Goal: Task Accomplishment & Management: Manage account settings

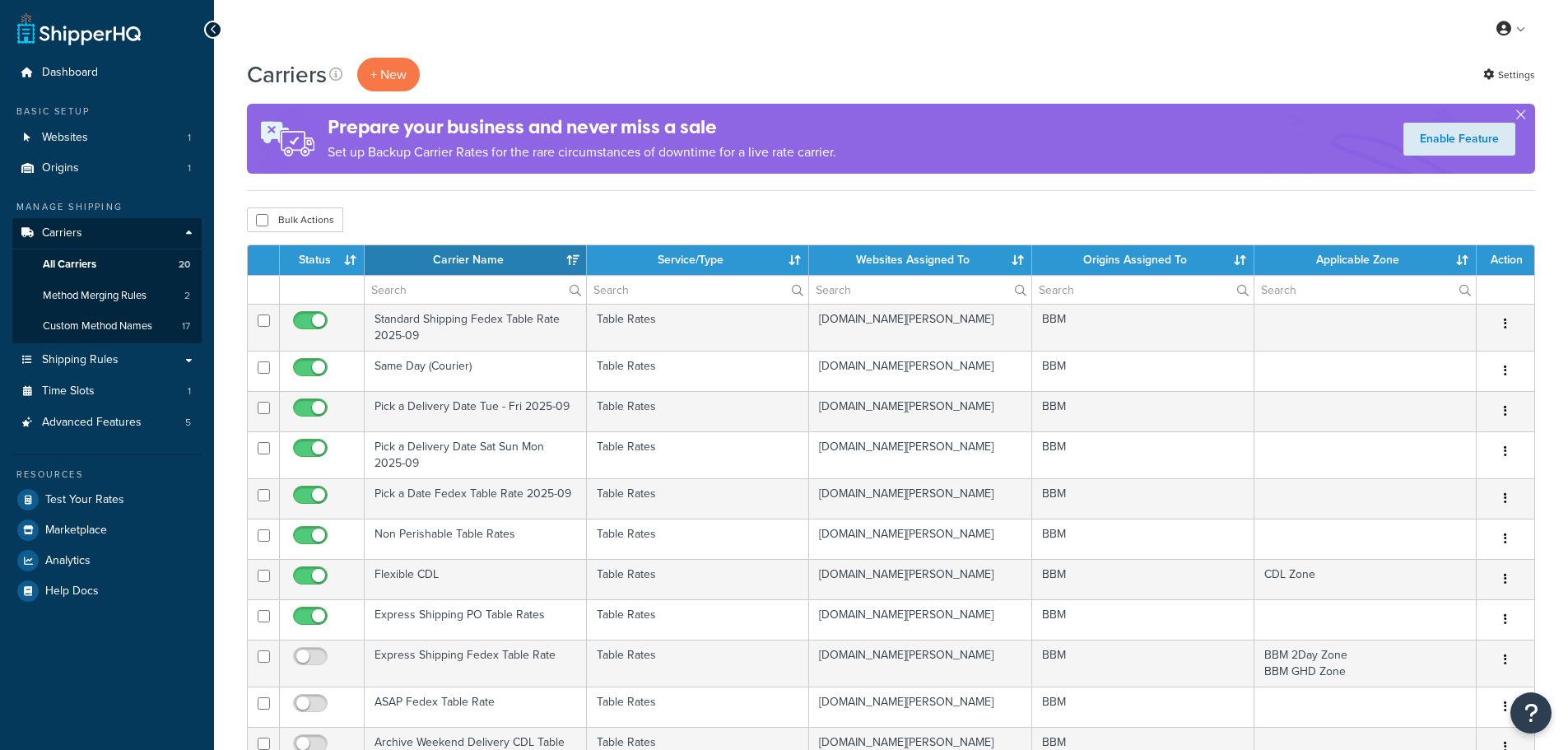
select select "15"
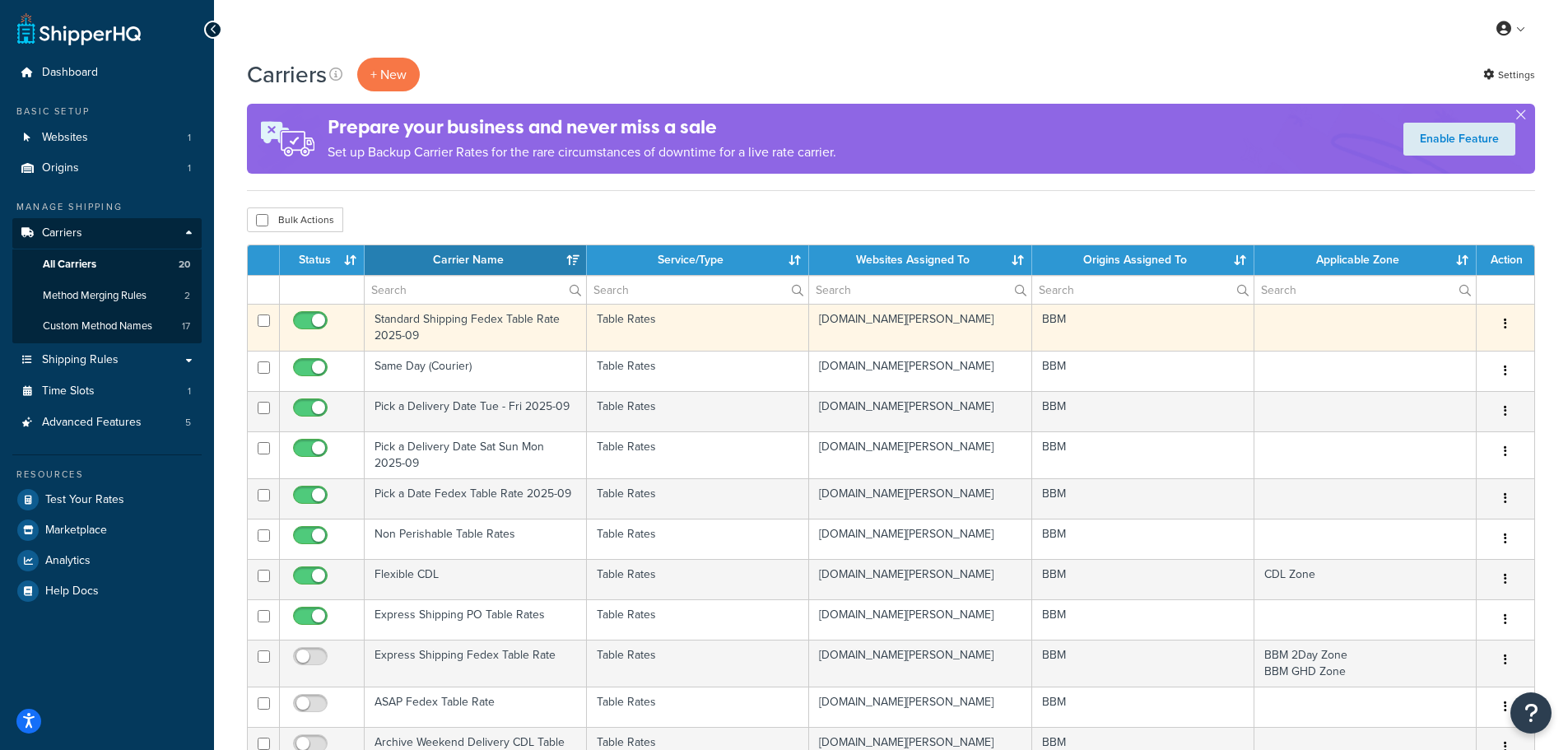
click at [407, 323] on td "Standard Shipping Fedex Table Rate 2025-09" at bounding box center [475, 327] width 223 height 47
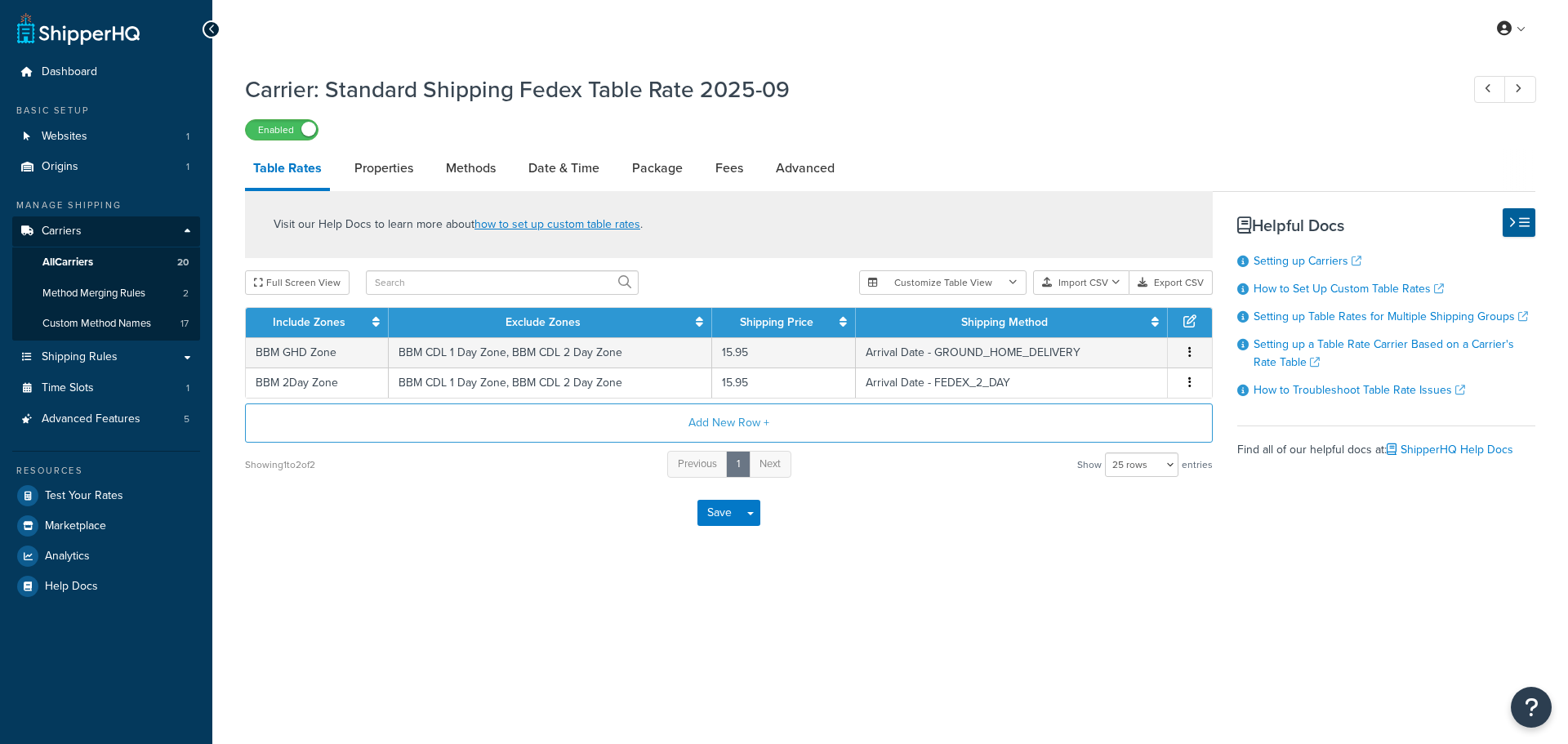
select select "25"
click at [547, 171] on link "Date & Time" at bounding box center [564, 168] width 87 height 39
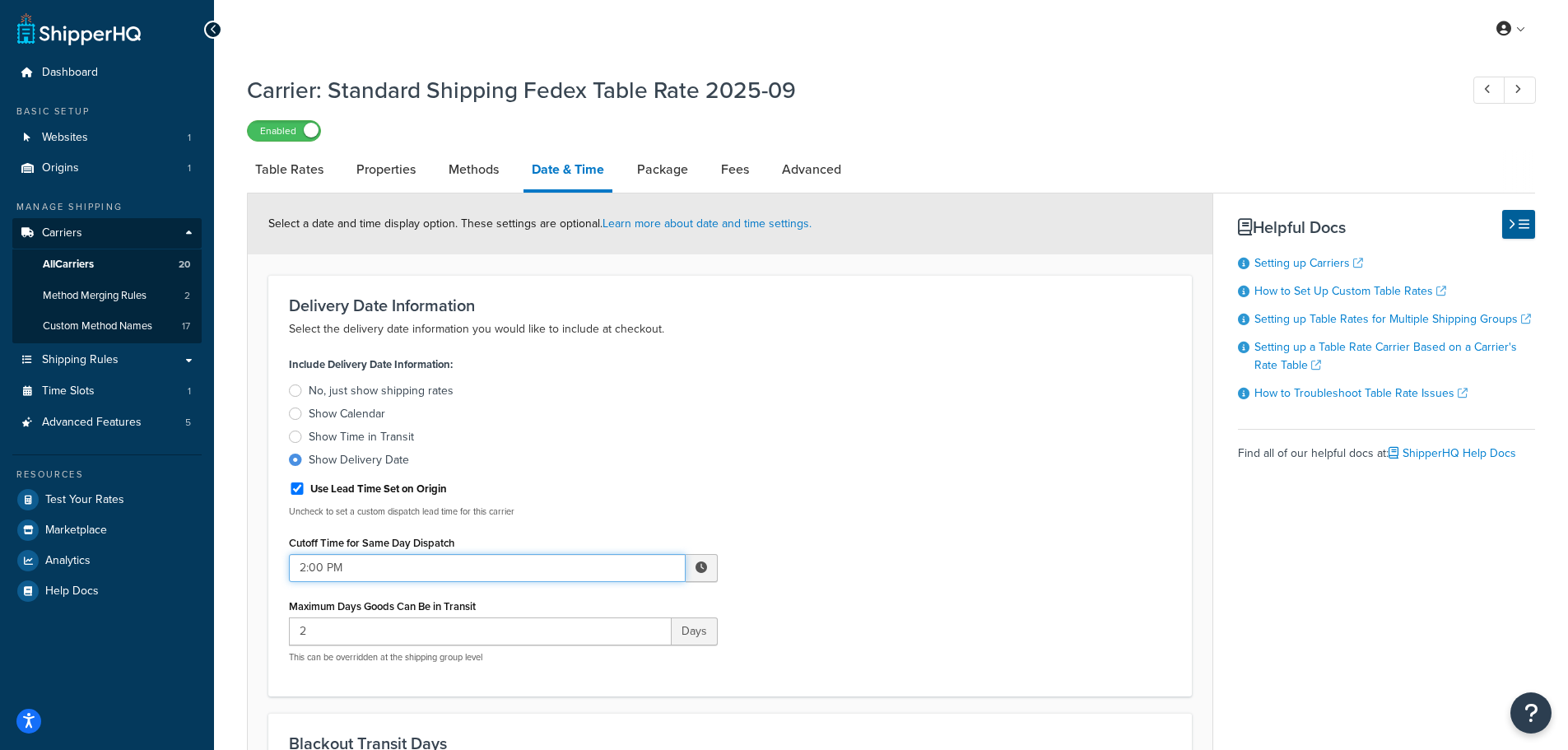
click at [502, 576] on input "2:00 PM" at bounding box center [487, 568] width 396 height 28
click at [581, 606] on span "▲" at bounding box center [580, 605] width 33 height 33
type input "4:00 PM"
click at [915, 509] on div "Include Delivery Date Information: No, just show shipping rates Show Calendar S…" at bounding box center [730, 514] width 907 height 323
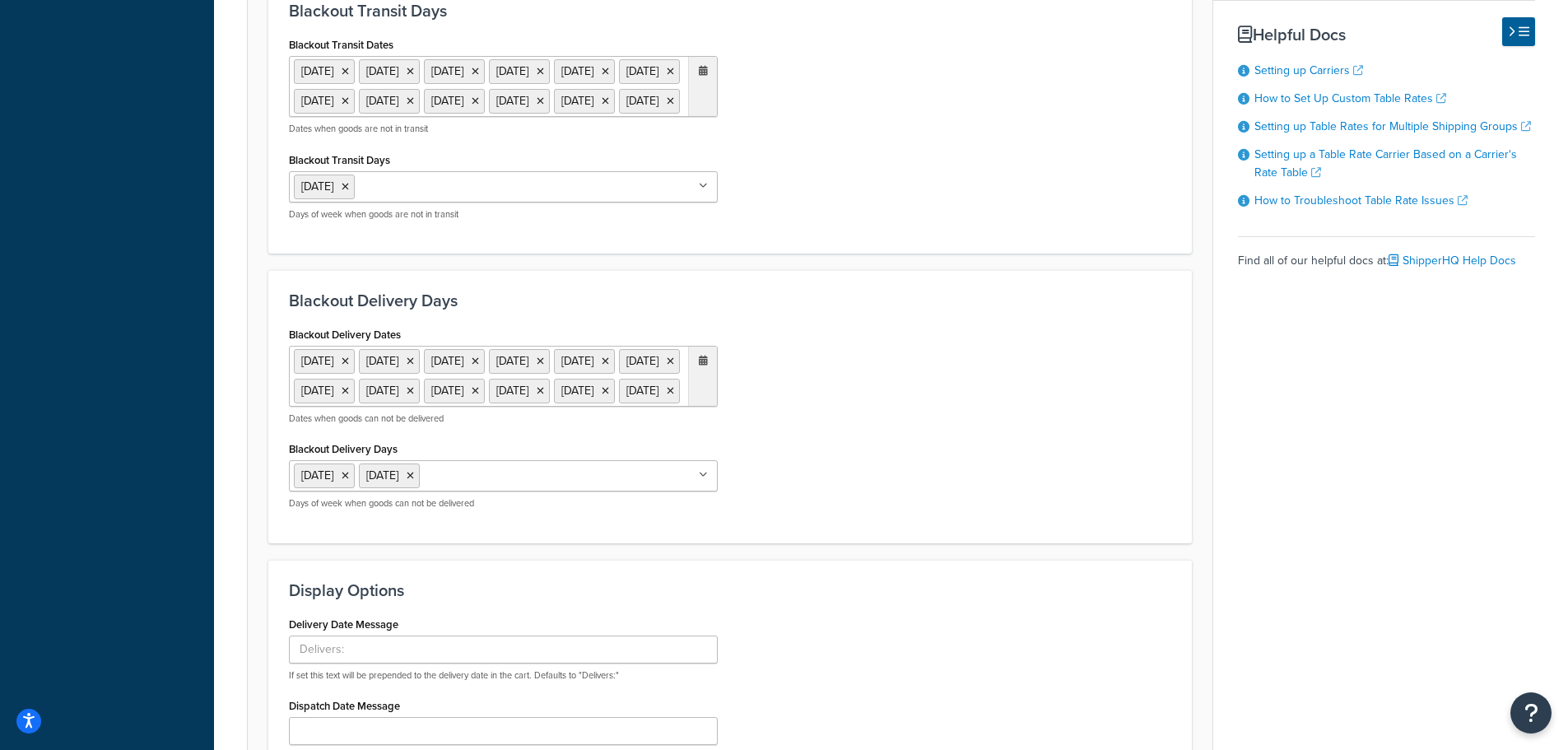
scroll to position [988, 0]
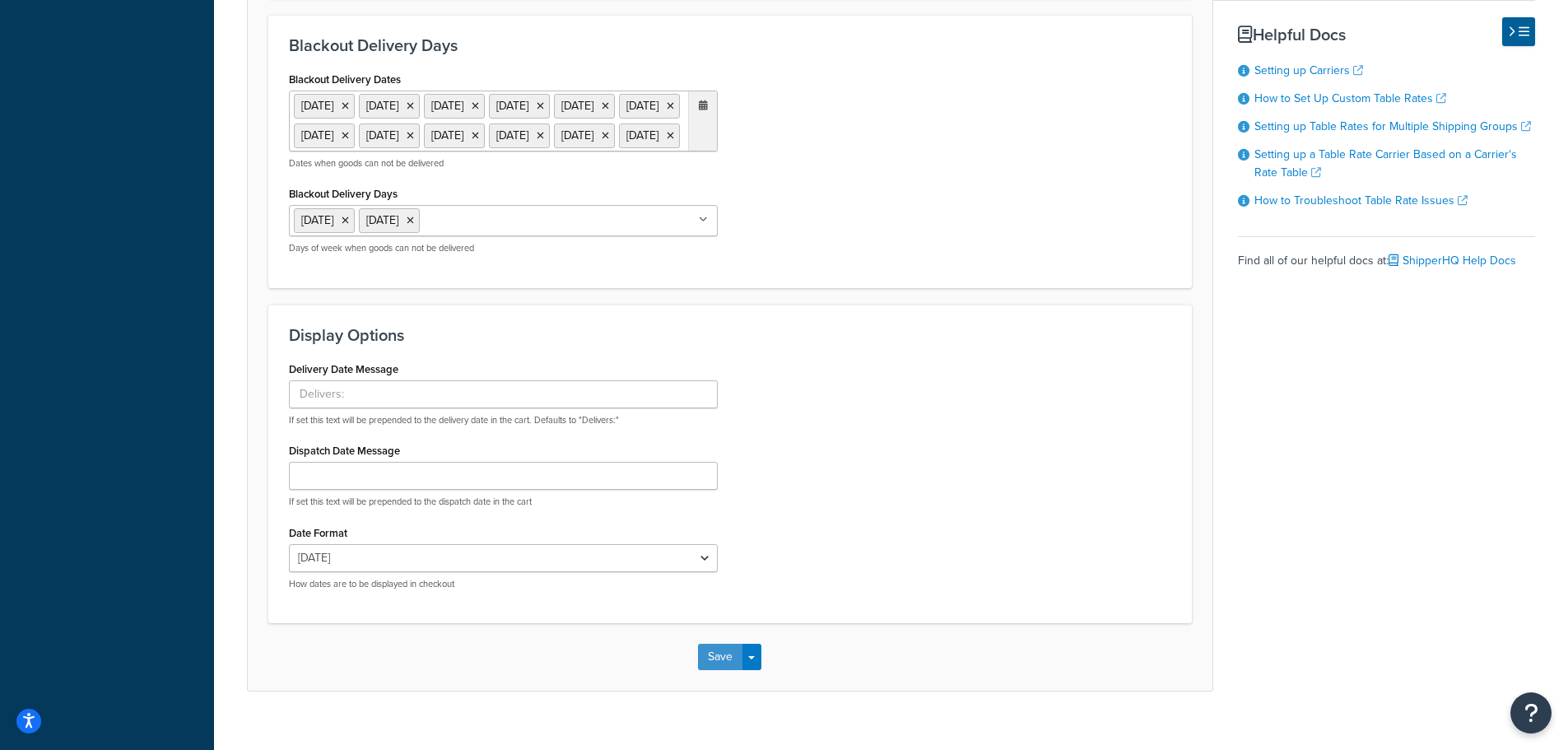
click at [716, 670] on button "Save" at bounding box center [720, 657] width 45 height 27
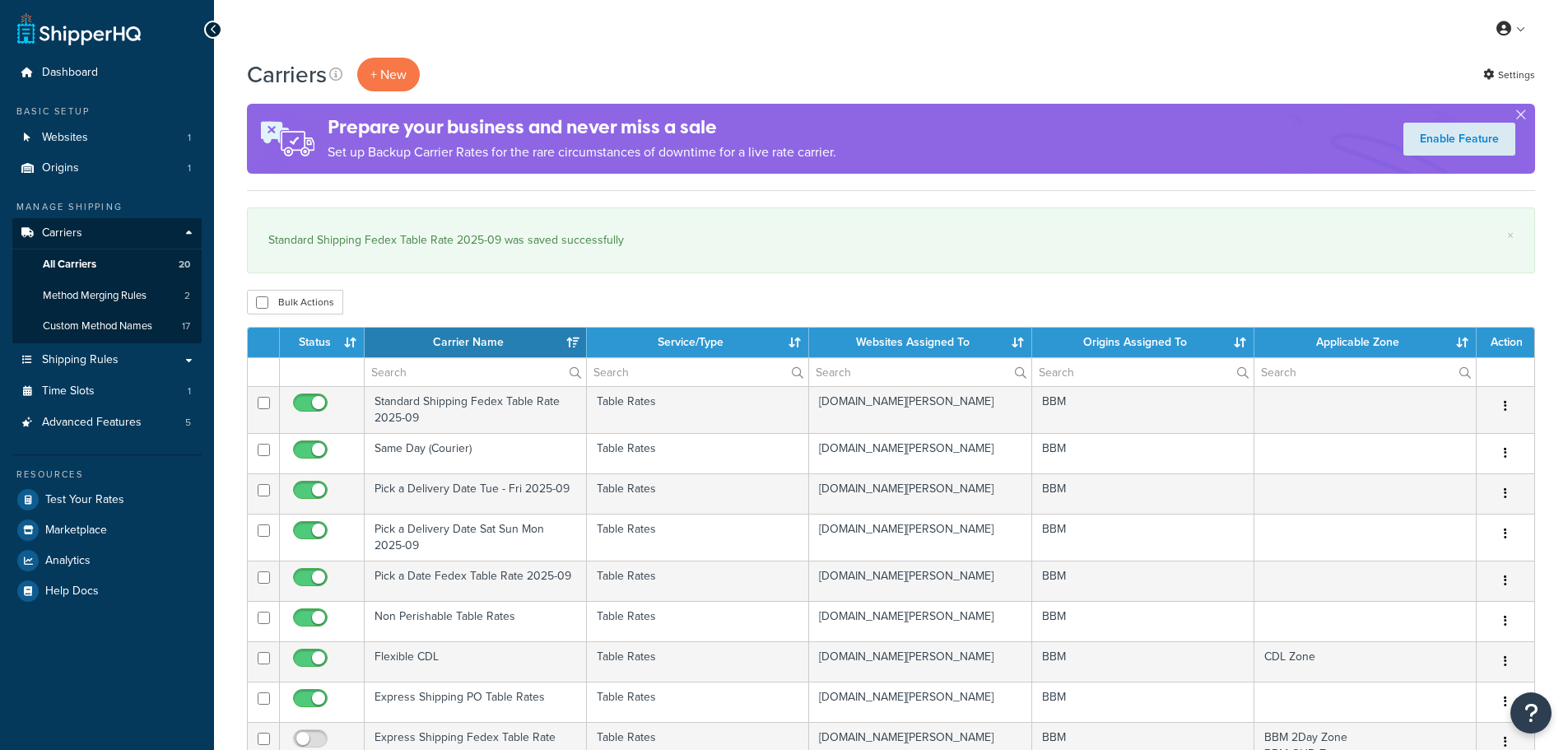
select select "15"
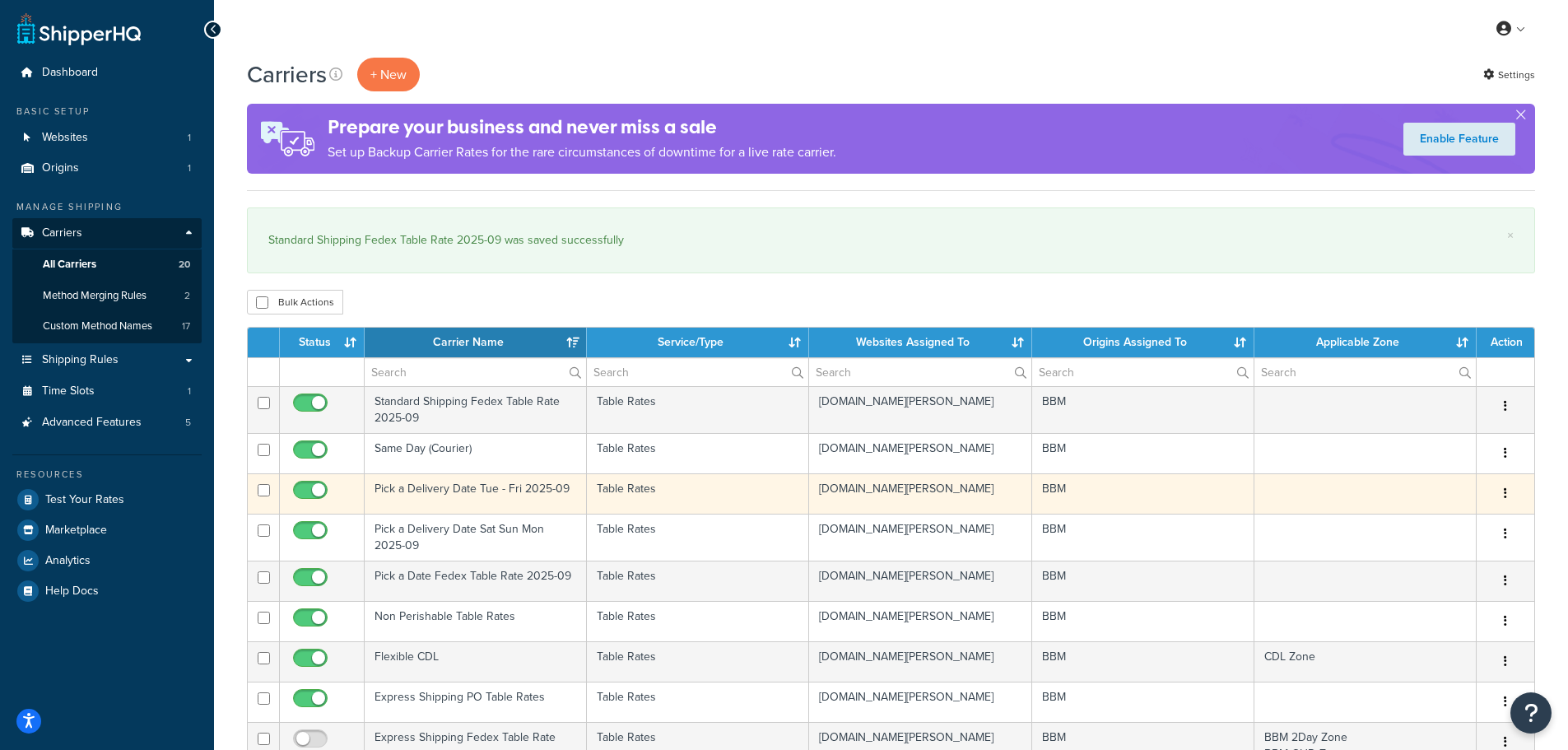
click at [415, 491] on td "Pick a Delivery Date Tue - Fri 2025-09" at bounding box center [475, 494] width 223 height 40
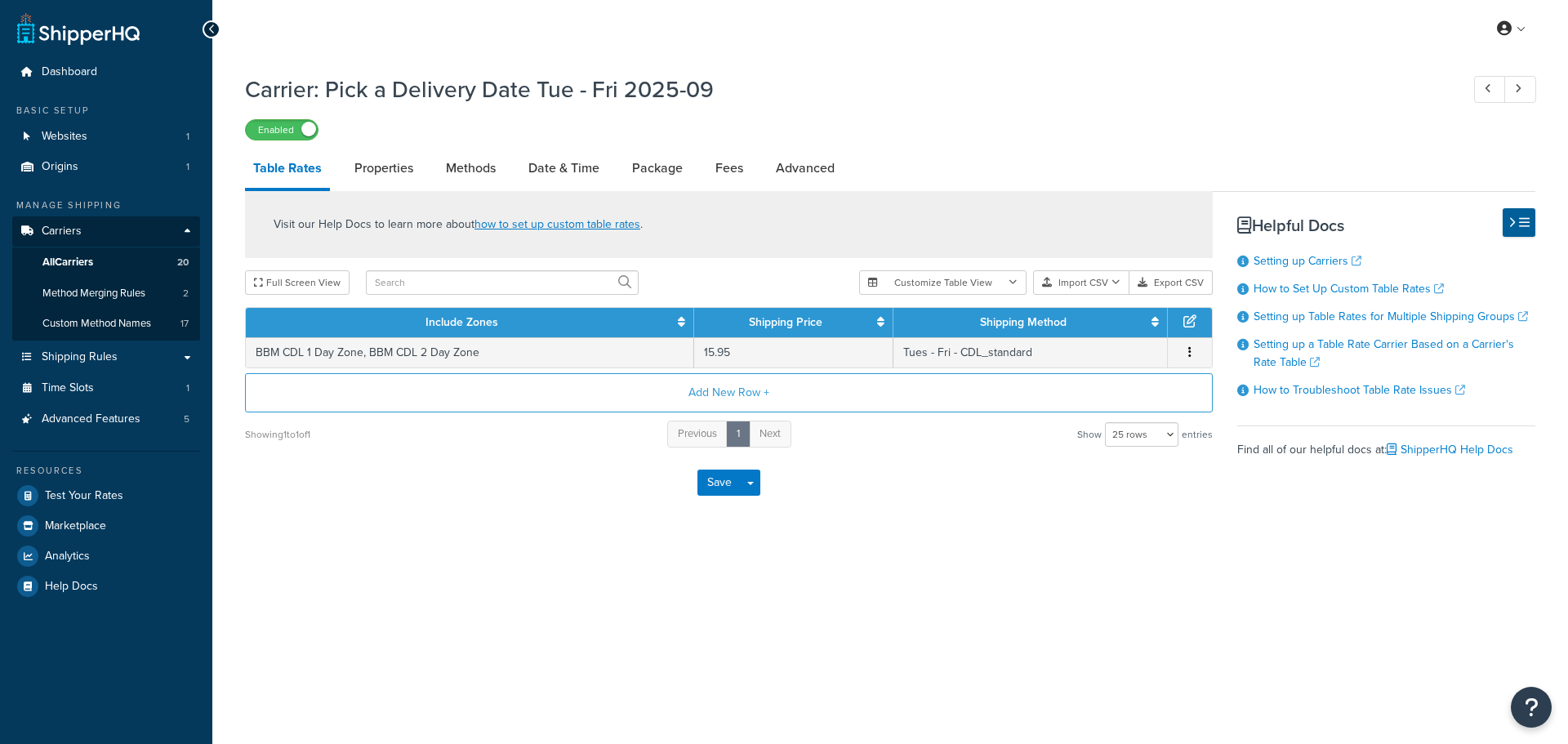
select select "25"
click at [554, 178] on link "Date & Time" at bounding box center [564, 168] width 87 height 39
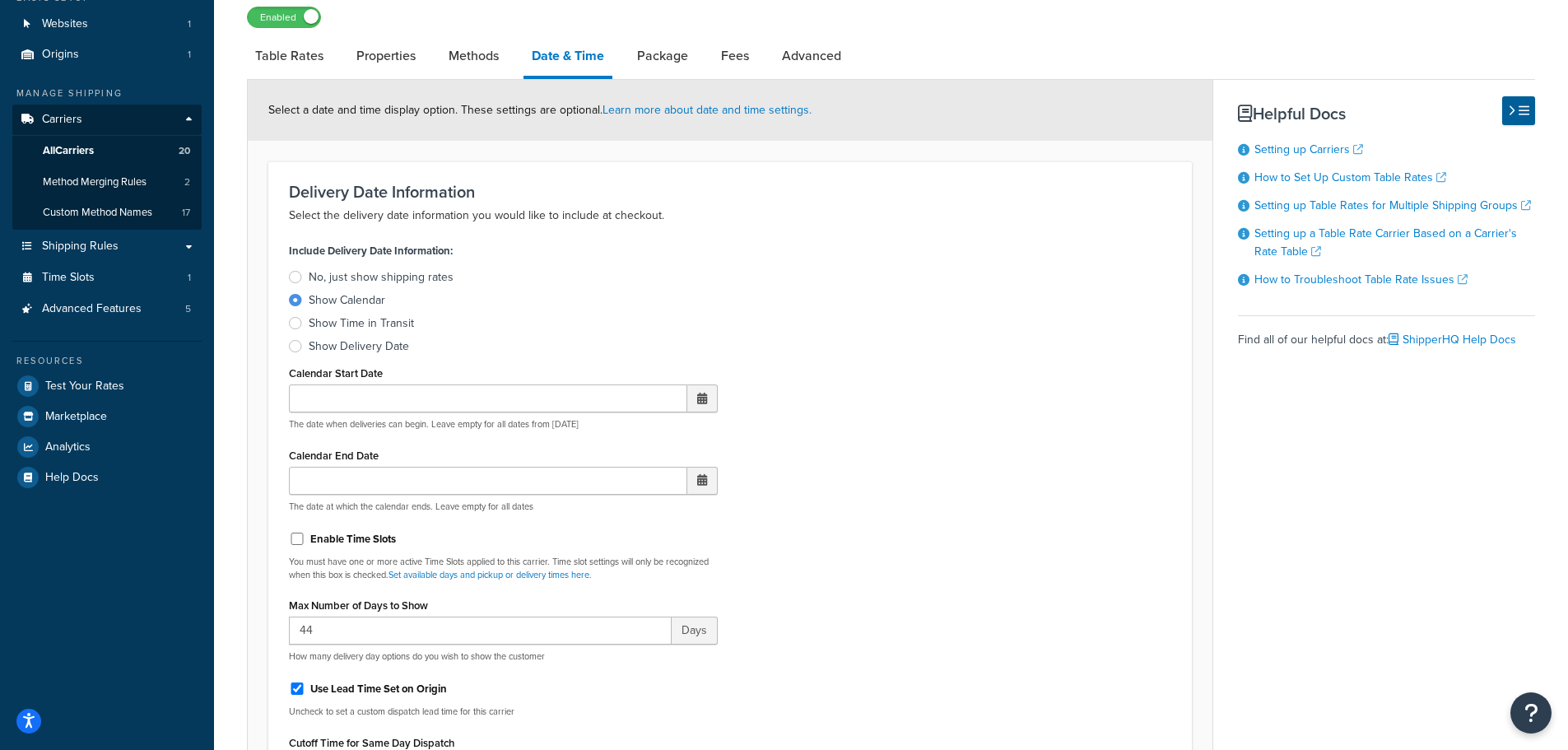
scroll to position [247, 0]
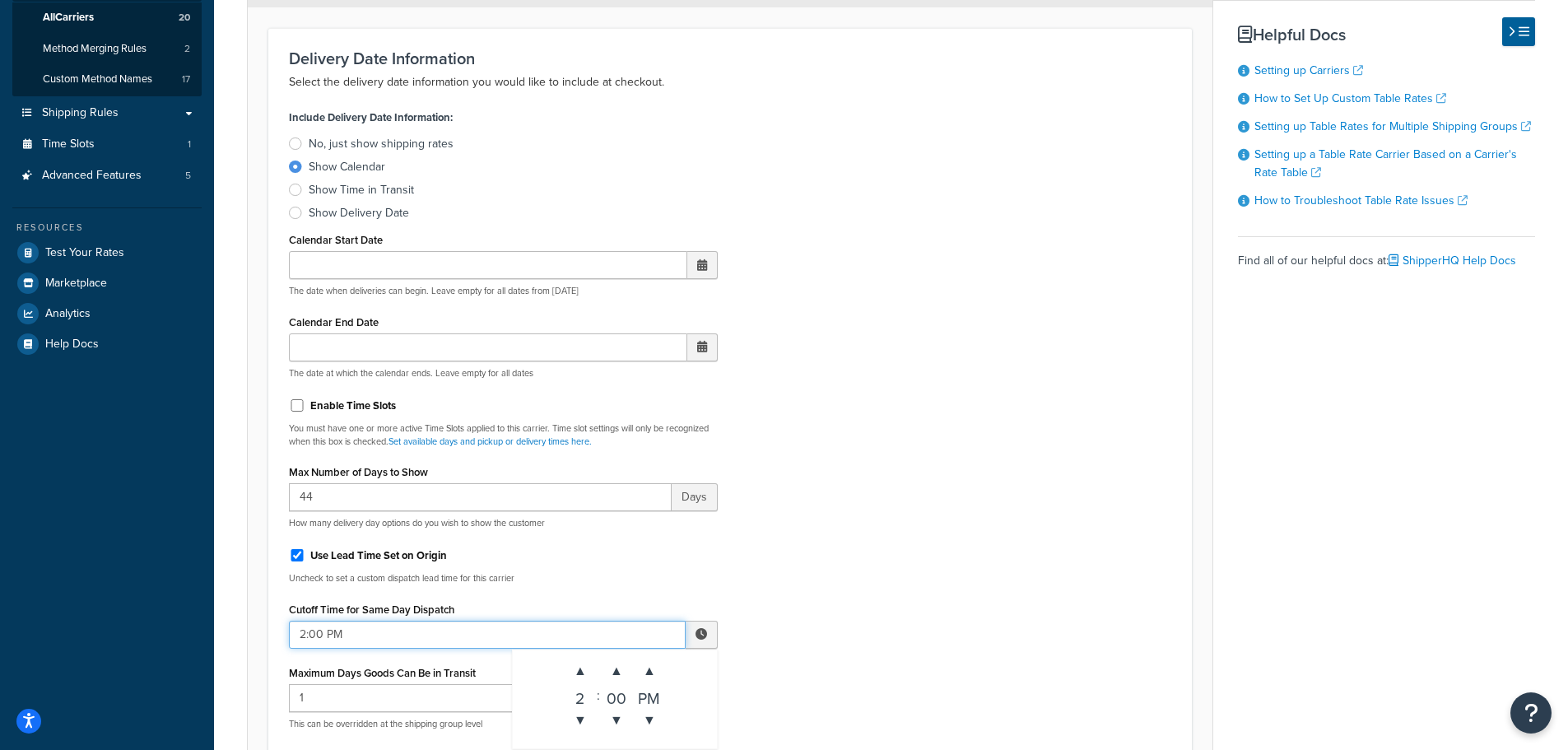
drag, startPoint x: 551, startPoint y: 636, endPoint x: 583, endPoint y: 636, distance: 32.0
click at [556, 636] on input "2:00 PM" at bounding box center [487, 635] width 396 height 28
click at [584, 667] on span "▲" at bounding box center [580, 671] width 33 height 33
drag, startPoint x: 584, startPoint y: 667, endPoint x: 601, endPoint y: 661, distance: 18.0
click at [584, 667] on span "▲" at bounding box center [580, 671] width 33 height 33
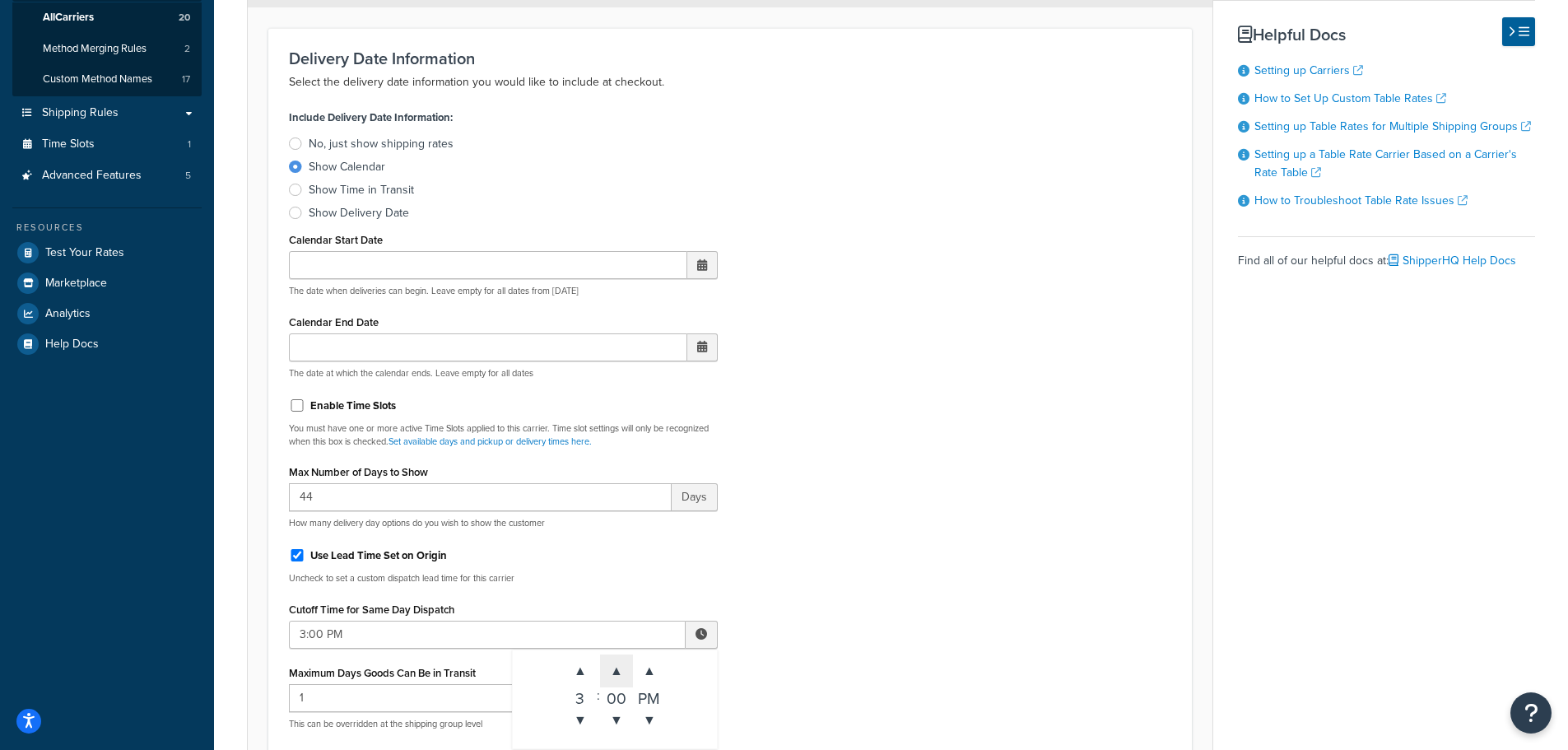
type input "4:00 PM"
click at [900, 596] on div "Include Delivery Date Information: No, just show shipping rates Show Calendar S…" at bounding box center [730, 452] width 907 height 692
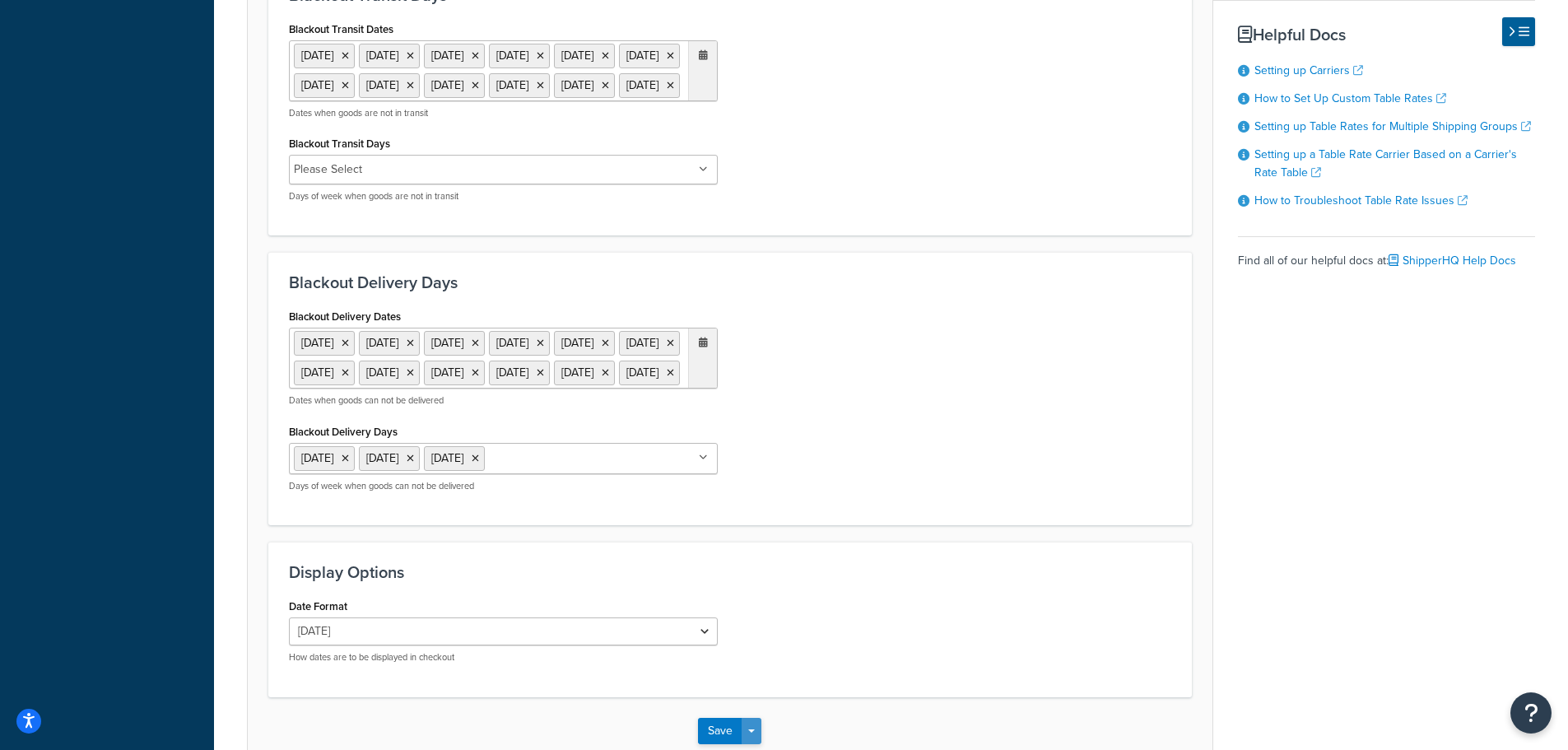
scroll to position [1276, 0]
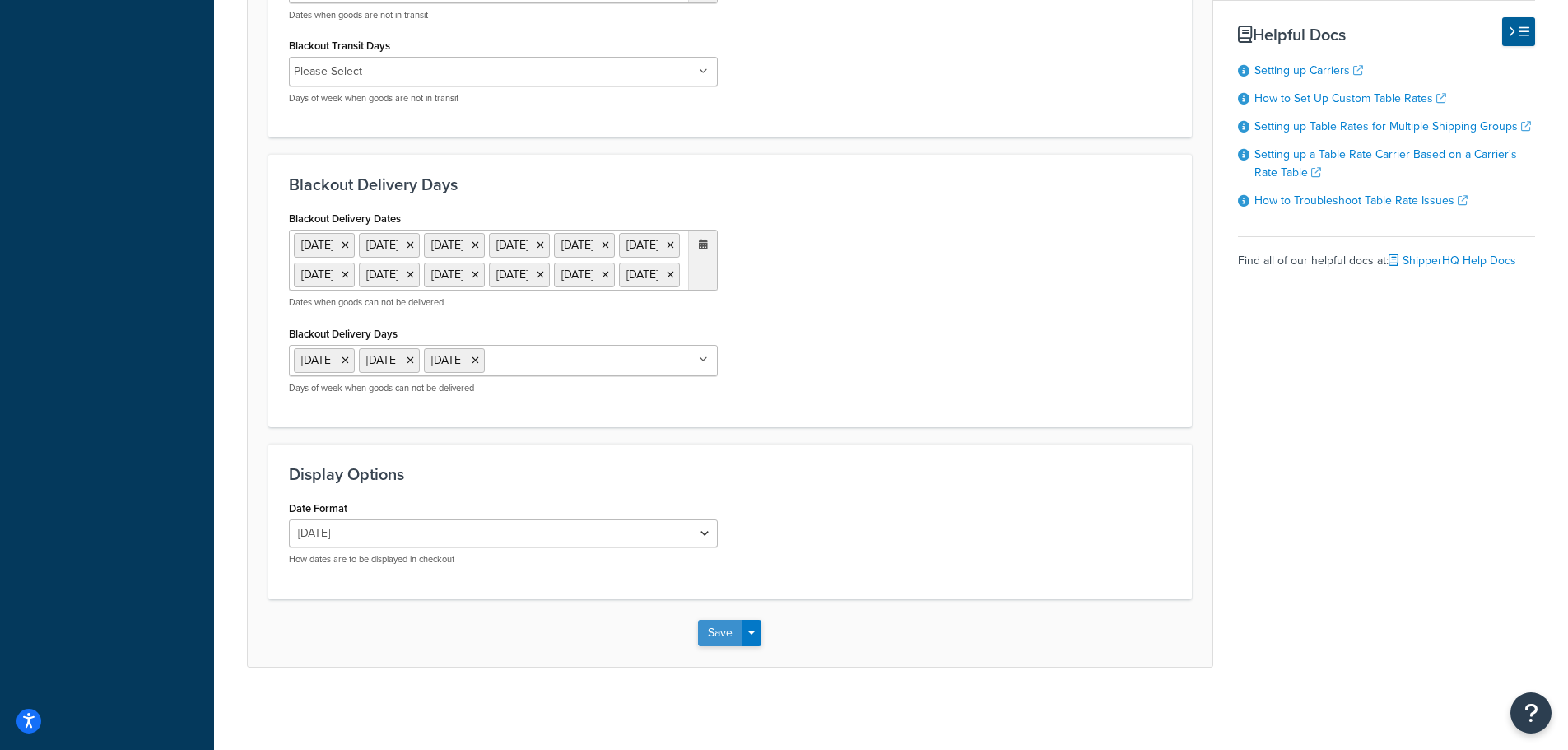
click at [712, 635] on button "Save" at bounding box center [720, 633] width 45 height 27
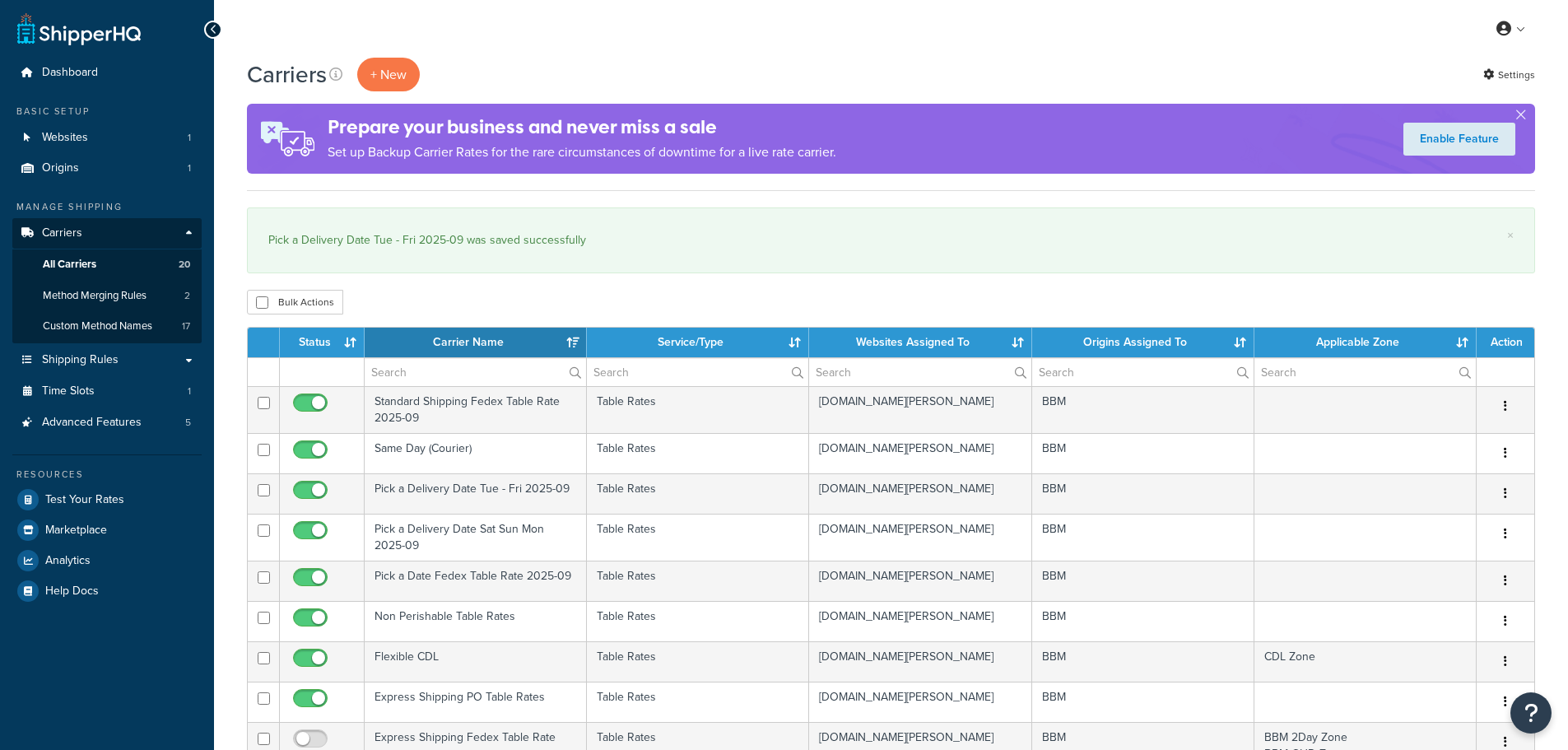
select select "15"
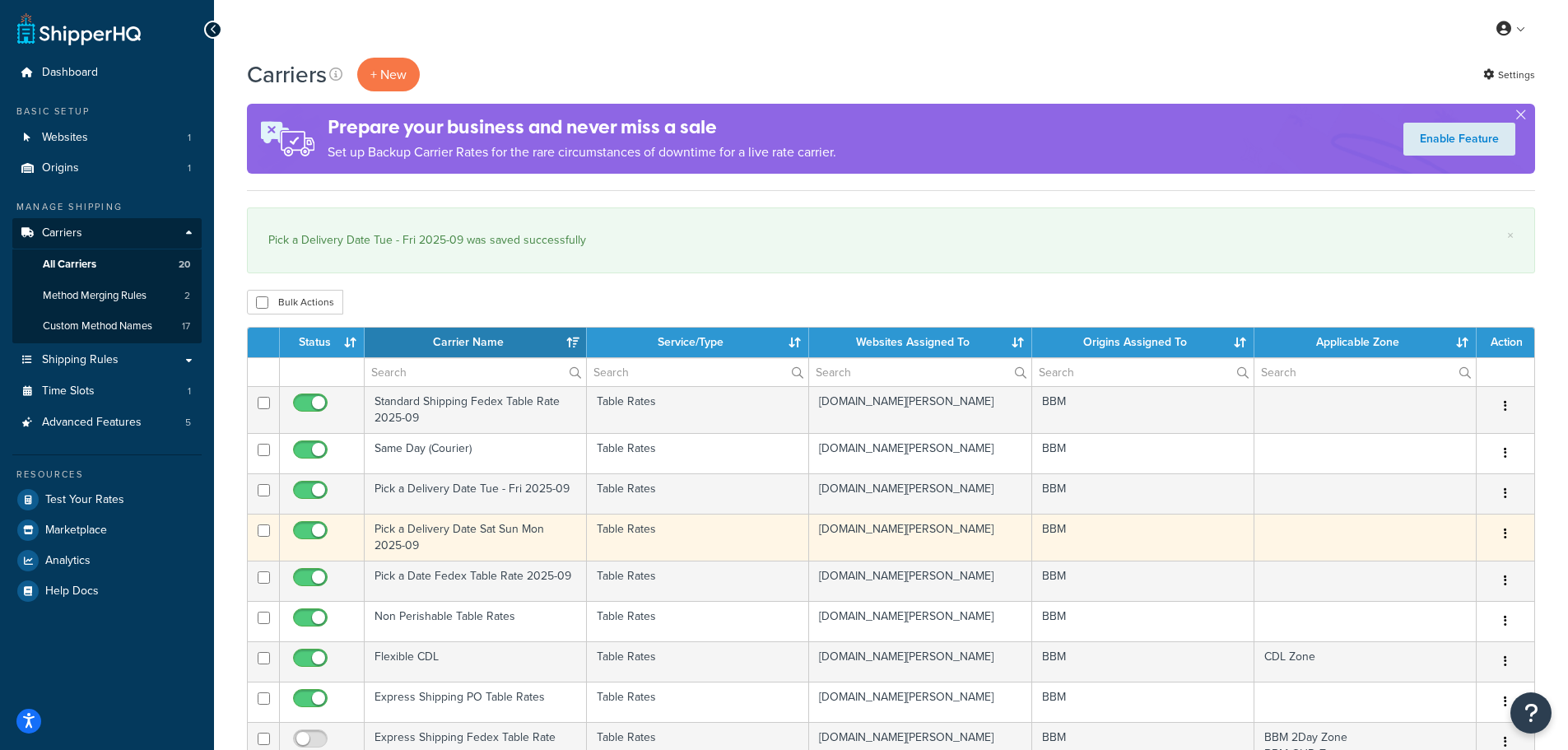
click at [401, 532] on td "Pick a Delivery Date Sat Sun Mon 2025-09" at bounding box center [475, 537] width 223 height 47
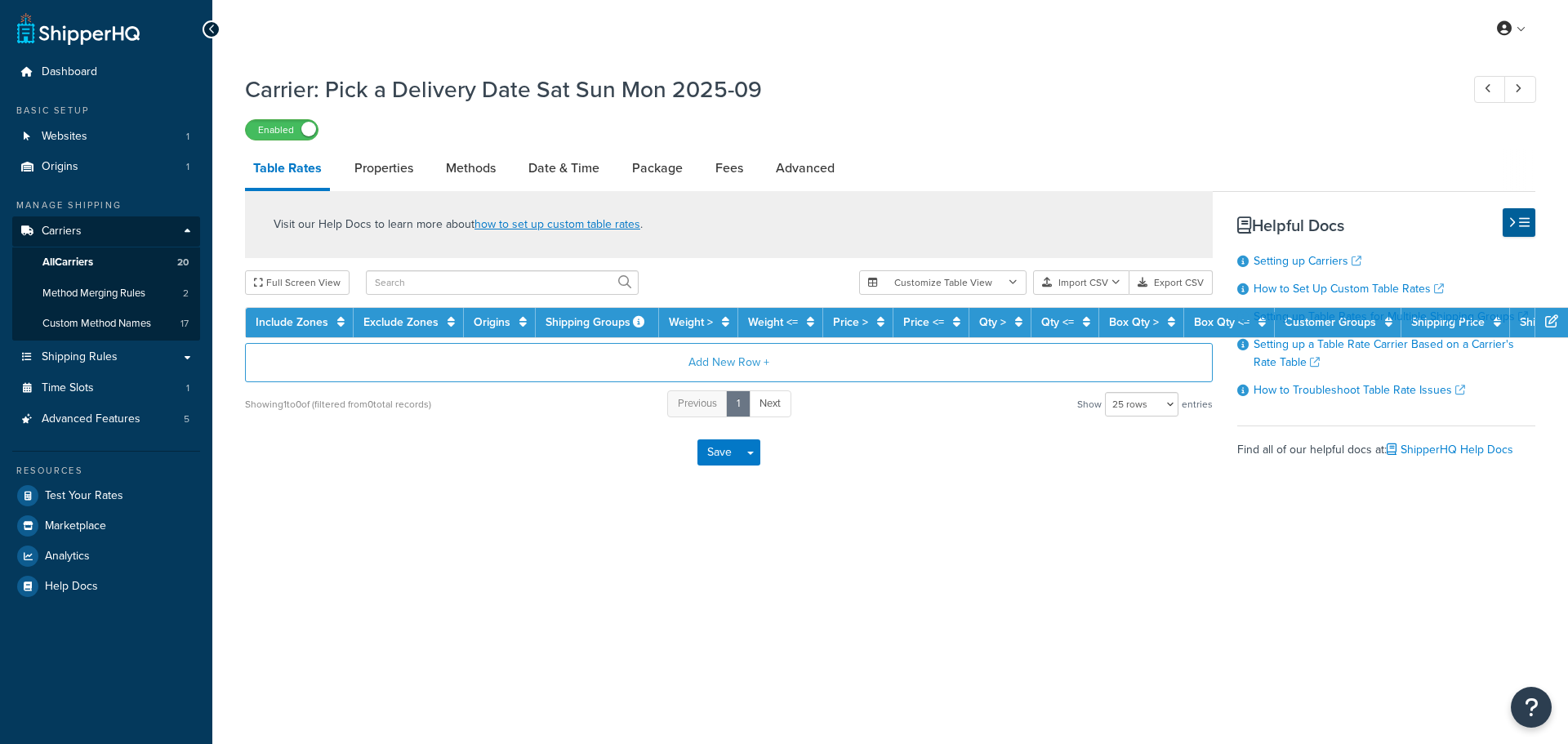
select select "25"
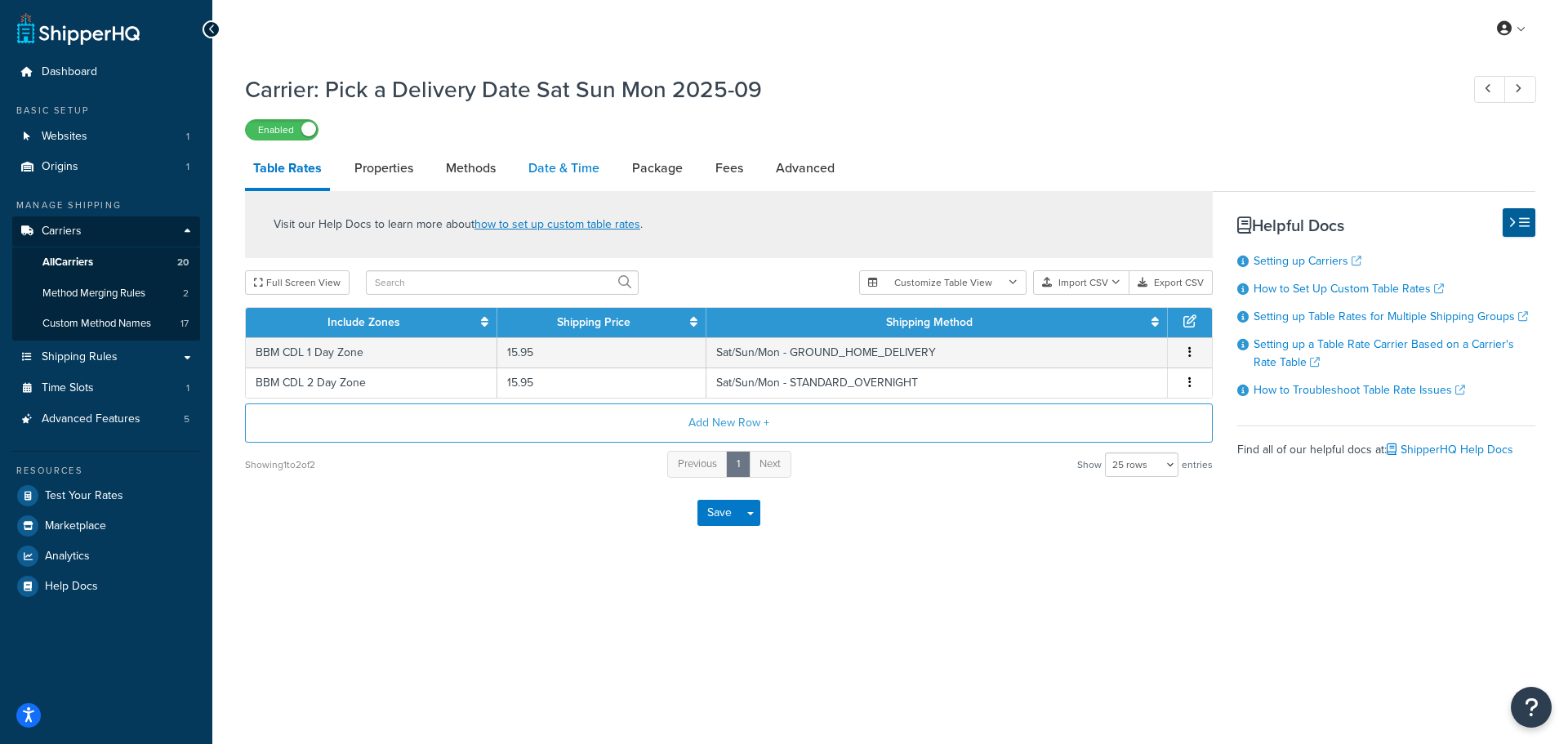
click at [553, 170] on link "Date & Time" at bounding box center [564, 168] width 87 height 39
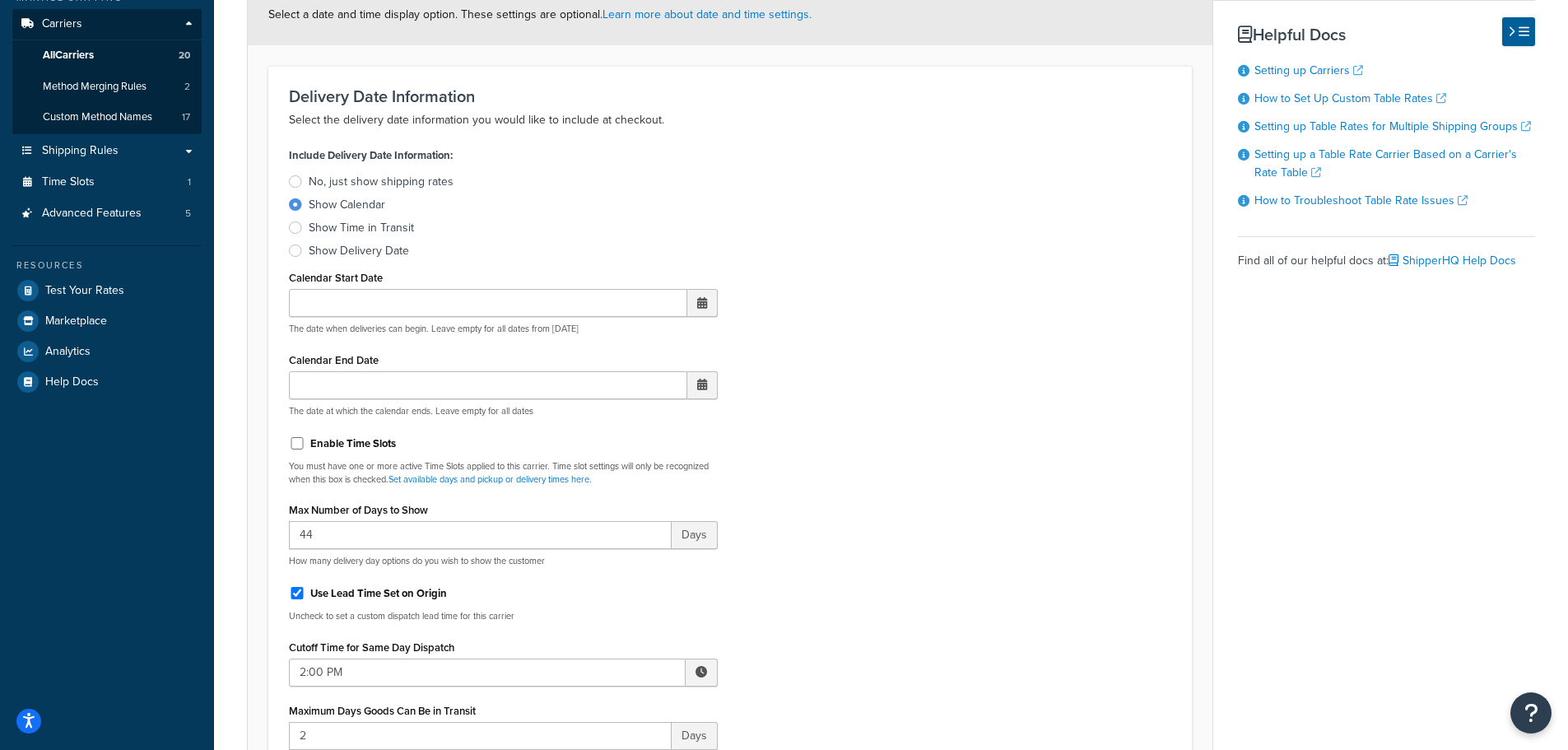
scroll to position [412, 0]
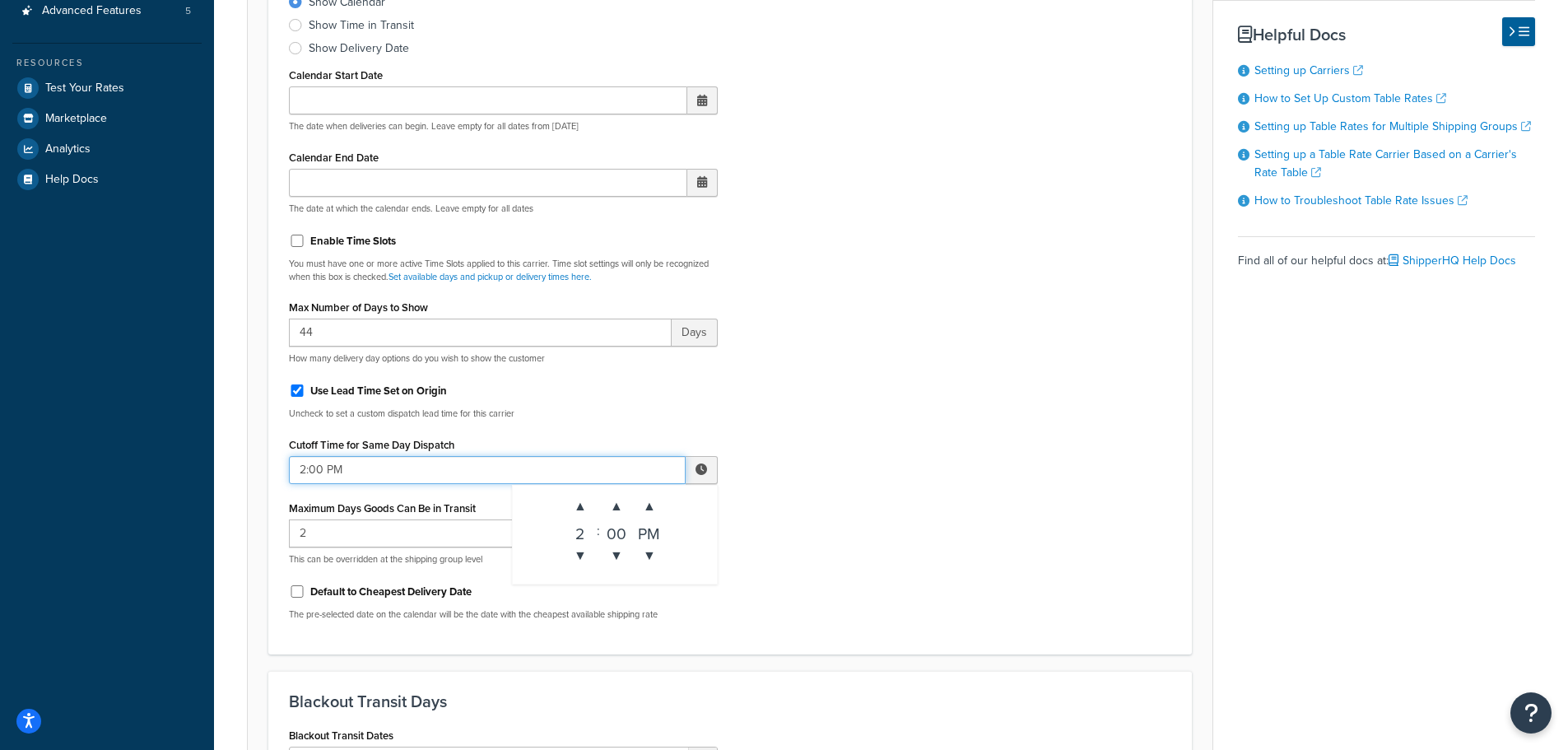
drag, startPoint x: 411, startPoint y: 466, endPoint x: 415, endPoint y: 480, distance: 14.6
click at [410, 466] on input "2:00 PM" at bounding box center [487, 470] width 396 height 28
click at [580, 507] on span "▲" at bounding box center [580, 507] width 33 height 33
drag, startPoint x: 580, startPoint y: 507, endPoint x: 615, endPoint y: 505, distance: 35.1
click at [581, 507] on span "▲" at bounding box center [580, 507] width 33 height 33
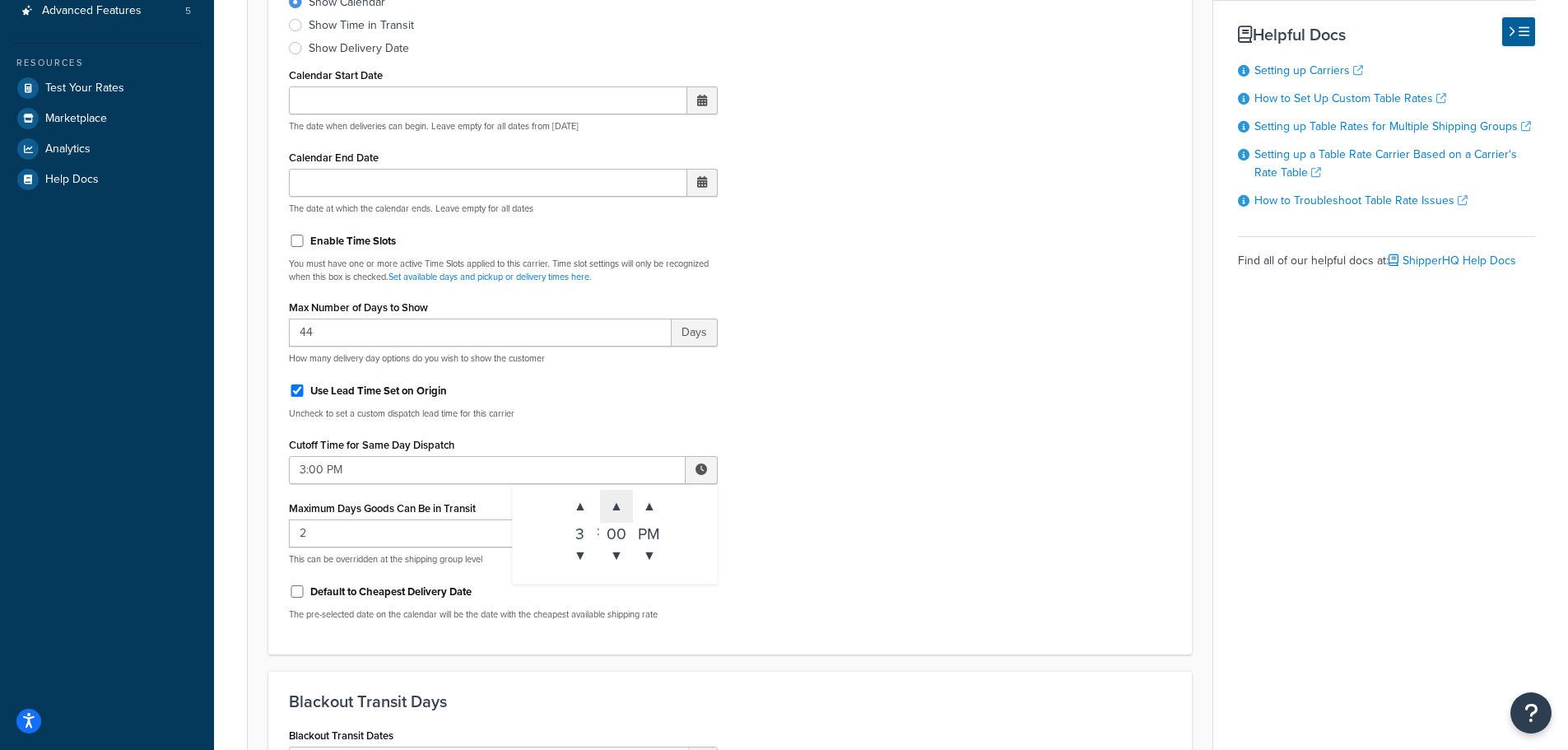
type input "4:00 PM"
click at [867, 493] on div "Include Delivery Date Information: No, just show shipping rates Show Calendar S…" at bounding box center [730, 286] width 907 height 692
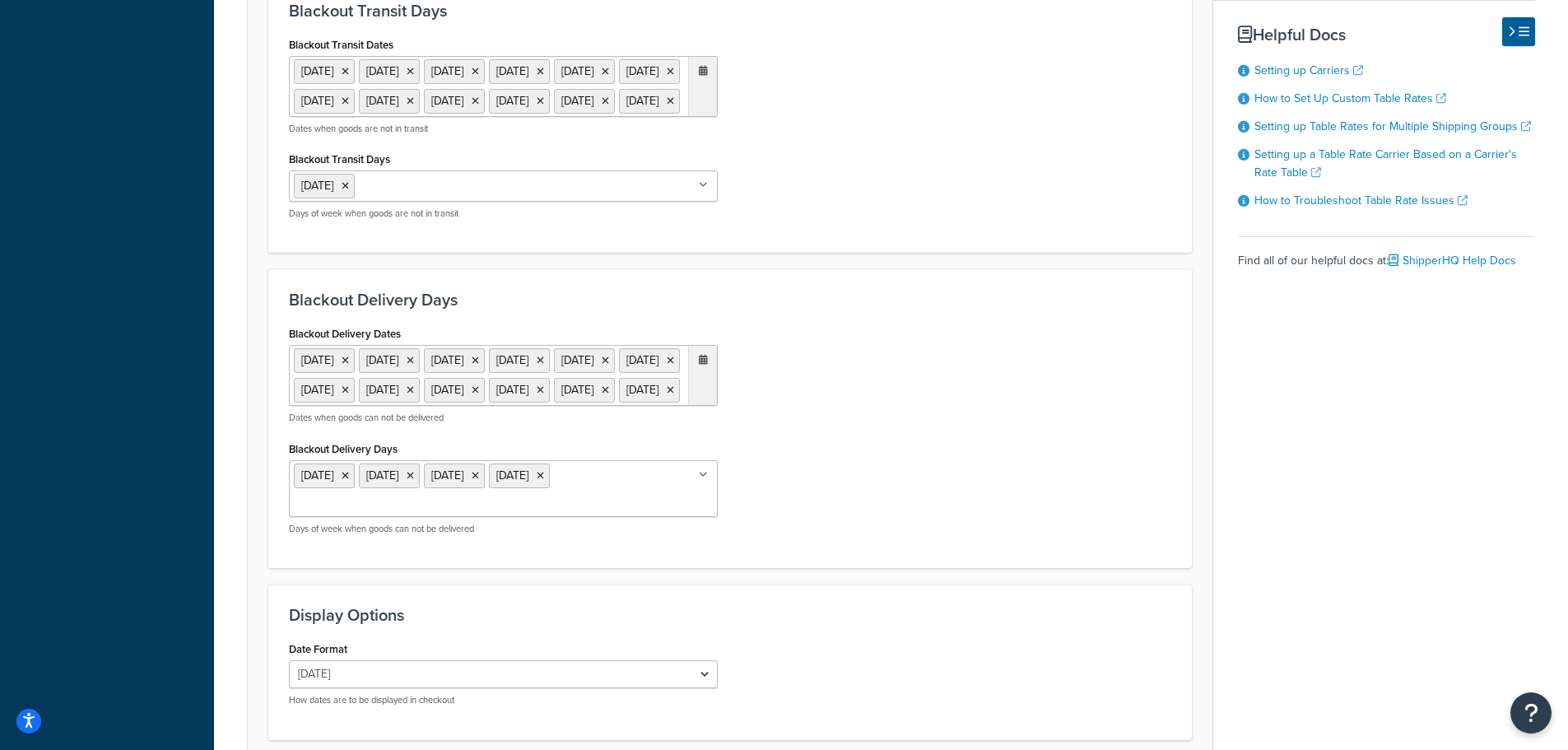
scroll to position [1235, 0]
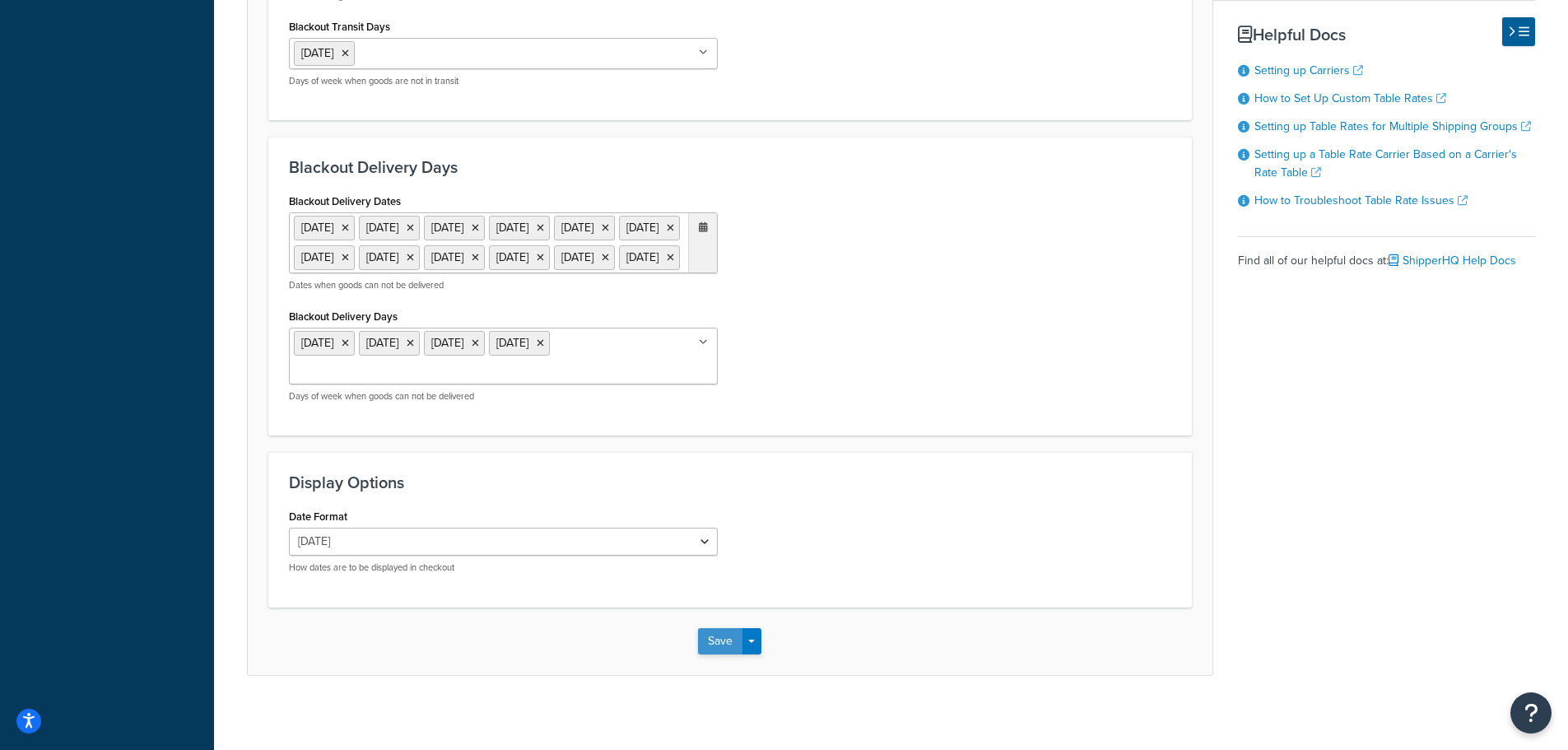
click at [713, 655] on button "Save" at bounding box center [720, 642] width 45 height 27
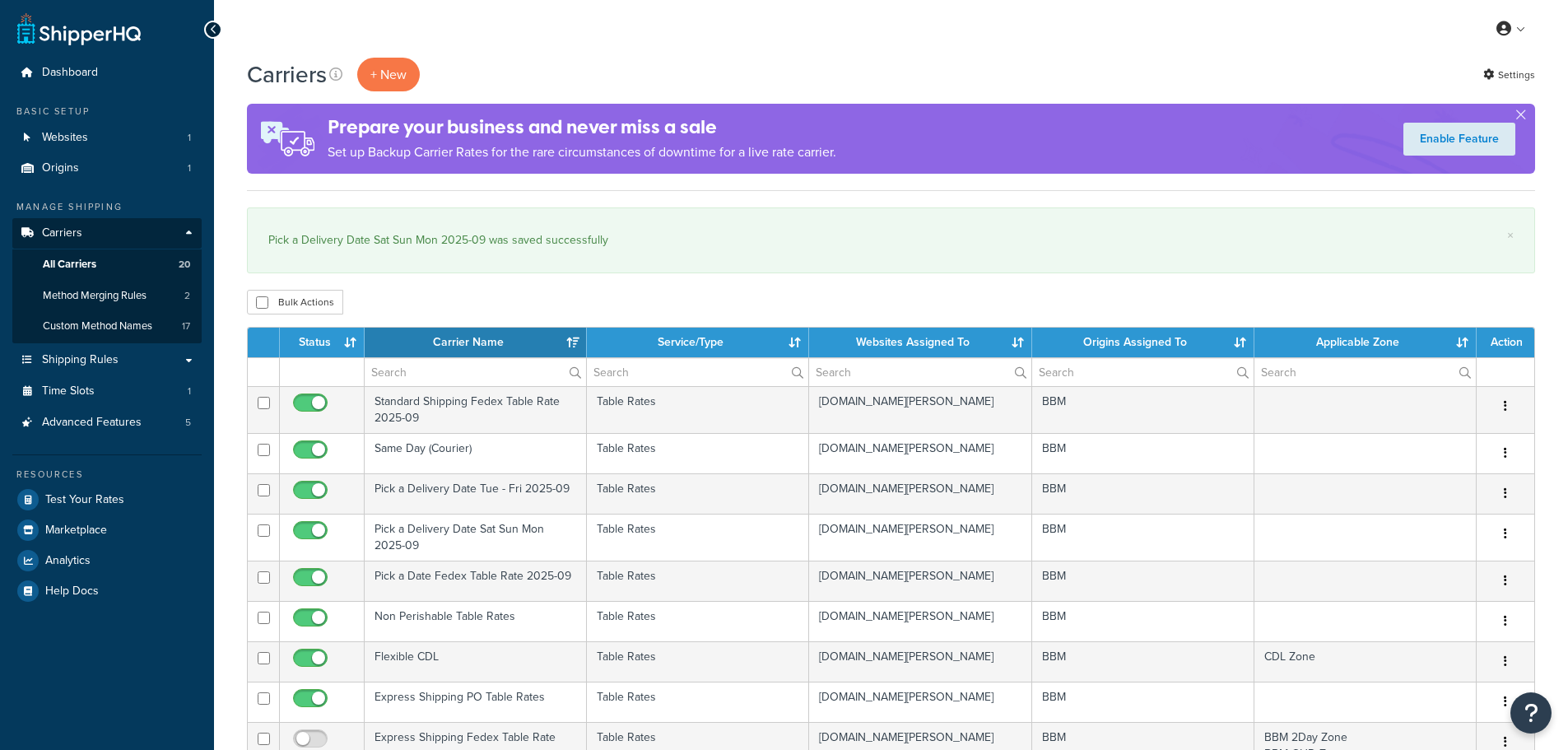
select select "15"
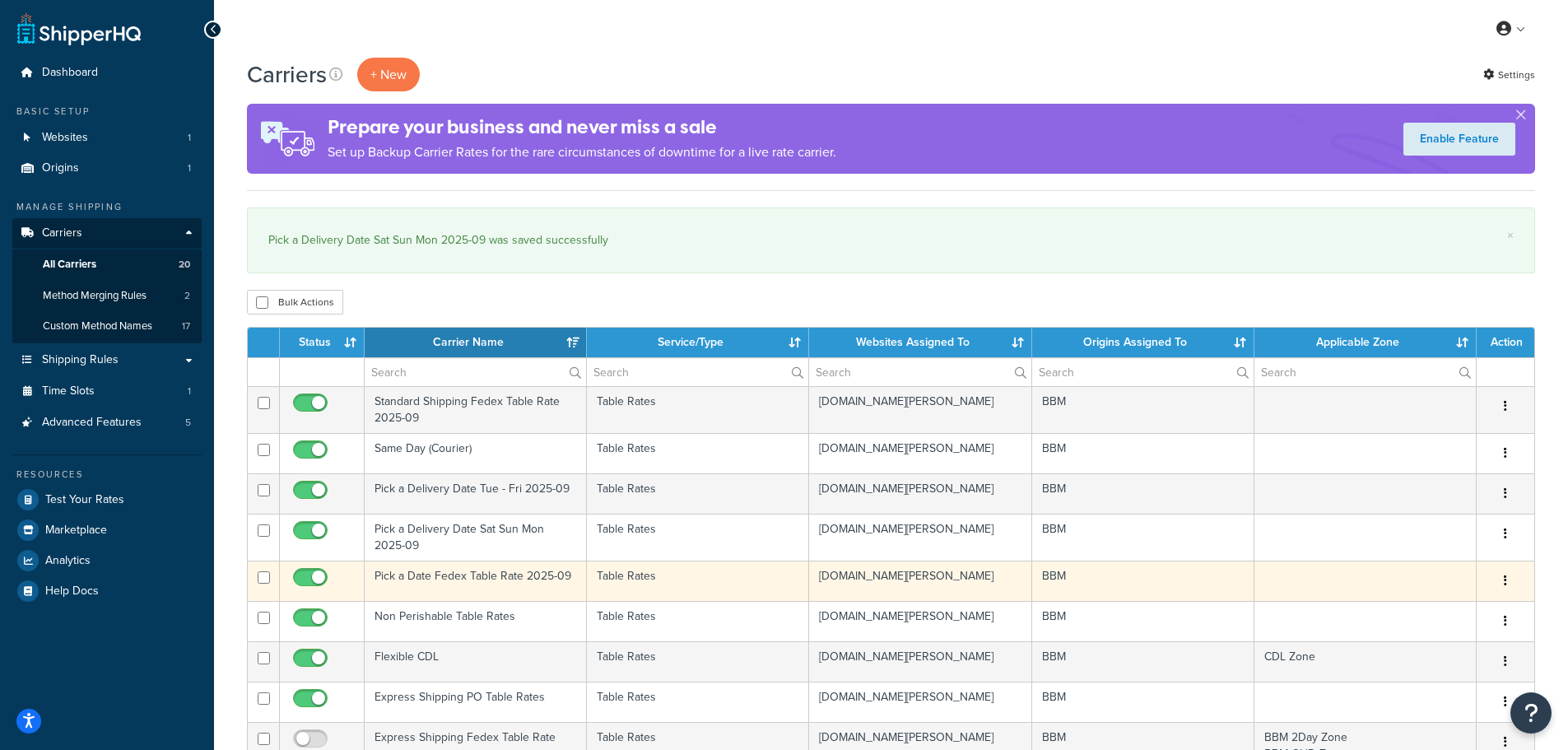
click at [417, 577] on td "Pick a Date Fedex Table Rate 2025-09" at bounding box center [475, 581] width 223 height 40
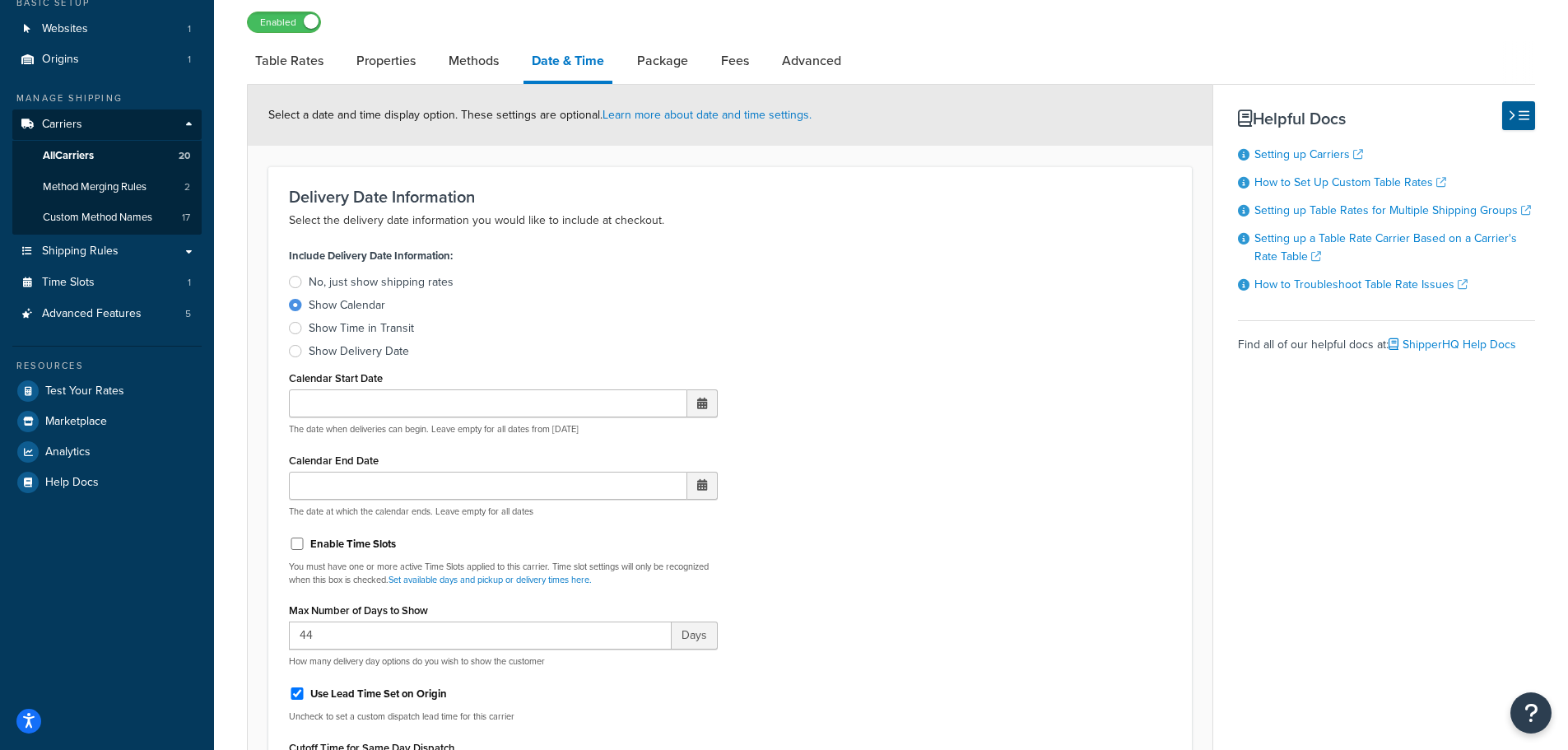
scroll to position [329, 0]
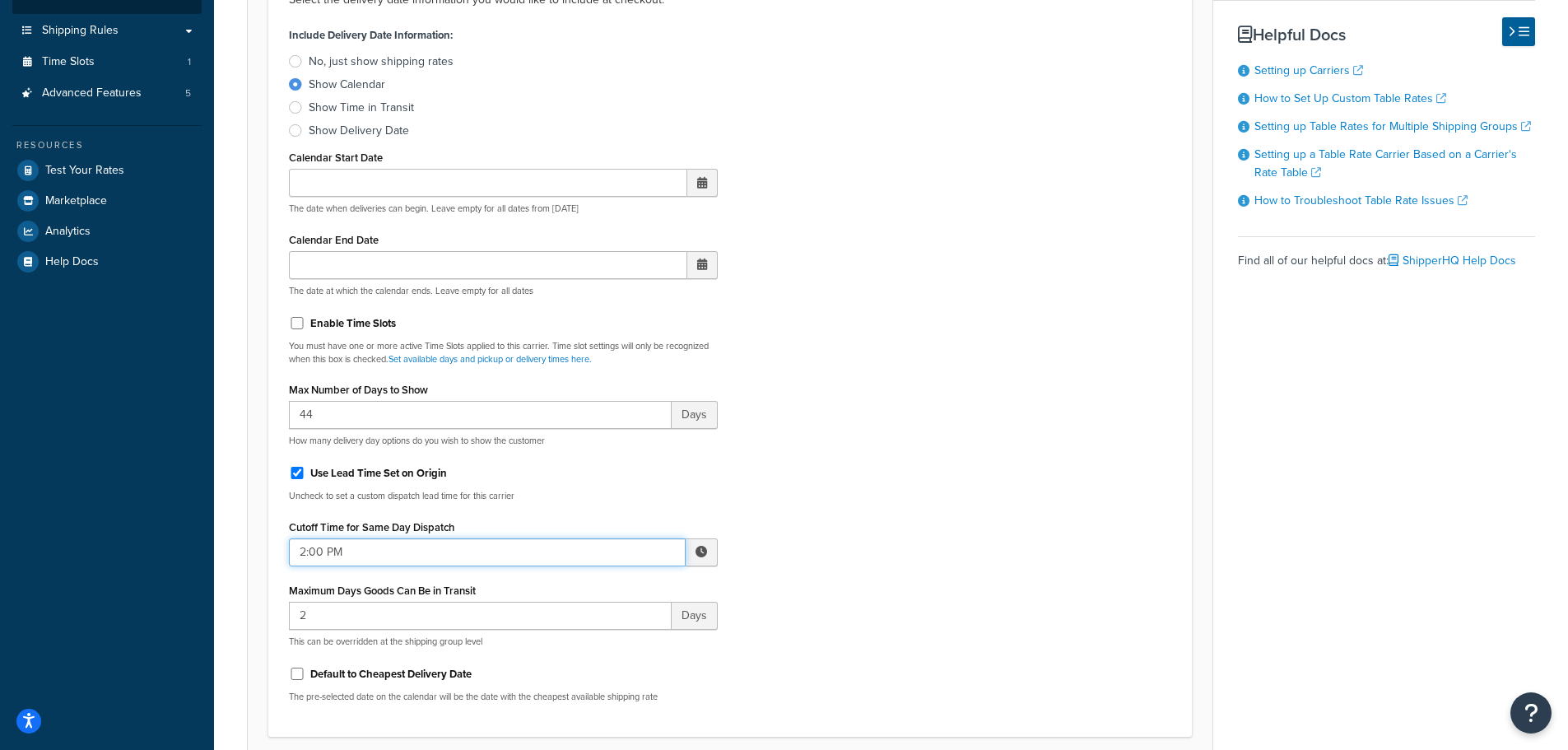
drag, startPoint x: 395, startPoint y: 549, endPoint x: 421, endPoint y: 550, distance: 26.0
click at [396, 549] on input "2:00 PM" at bounding box center [487, 552] width 396 height 28
click at [586, 591] on span "▲" at bounding box center [580, 588] width 33 height 33
type input "4:00 PM"
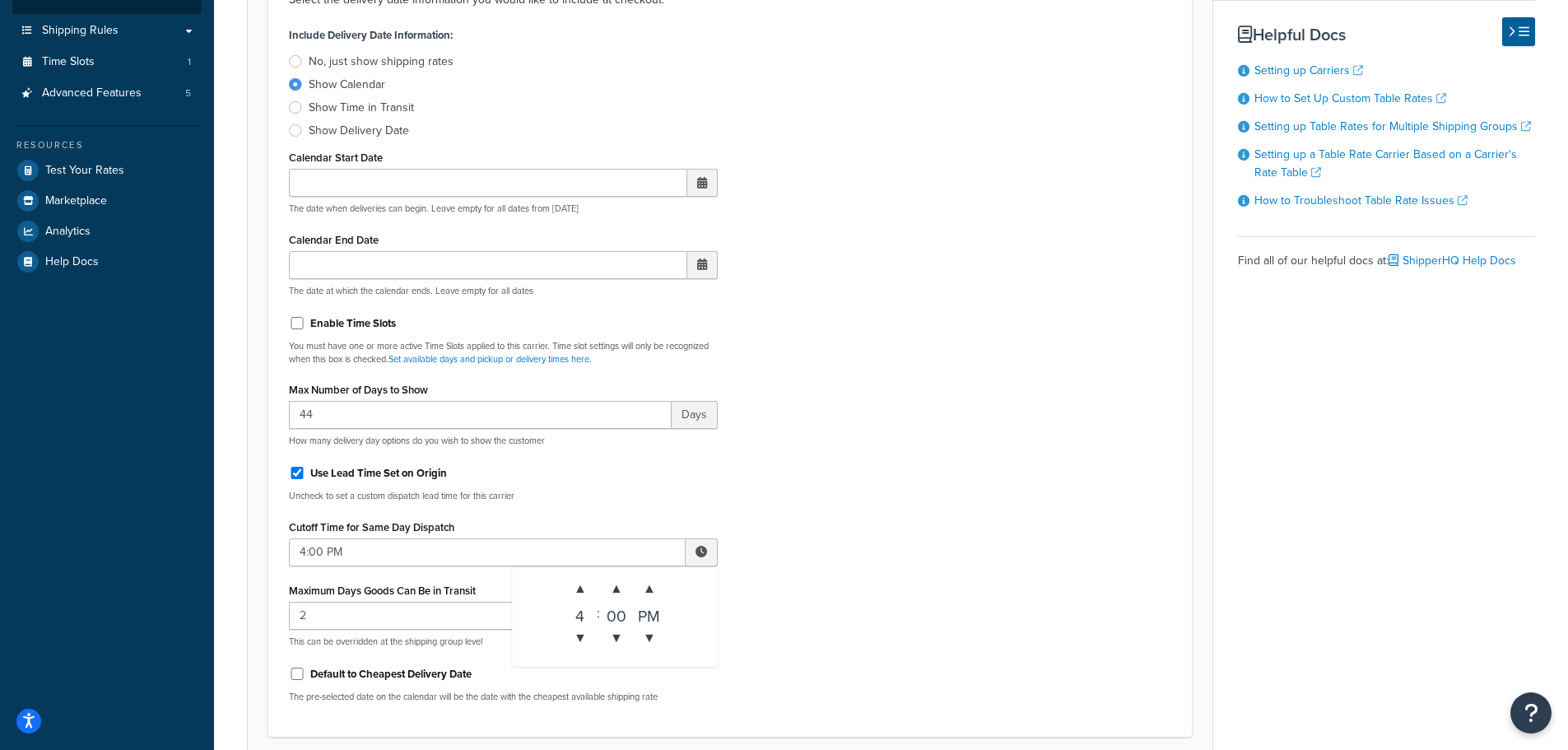
click at [841, 557] on div "Include Delivery Date Information: No, just show shipping rates Show Calendar S…" at bounding box center [730, 369] width 907 height 692
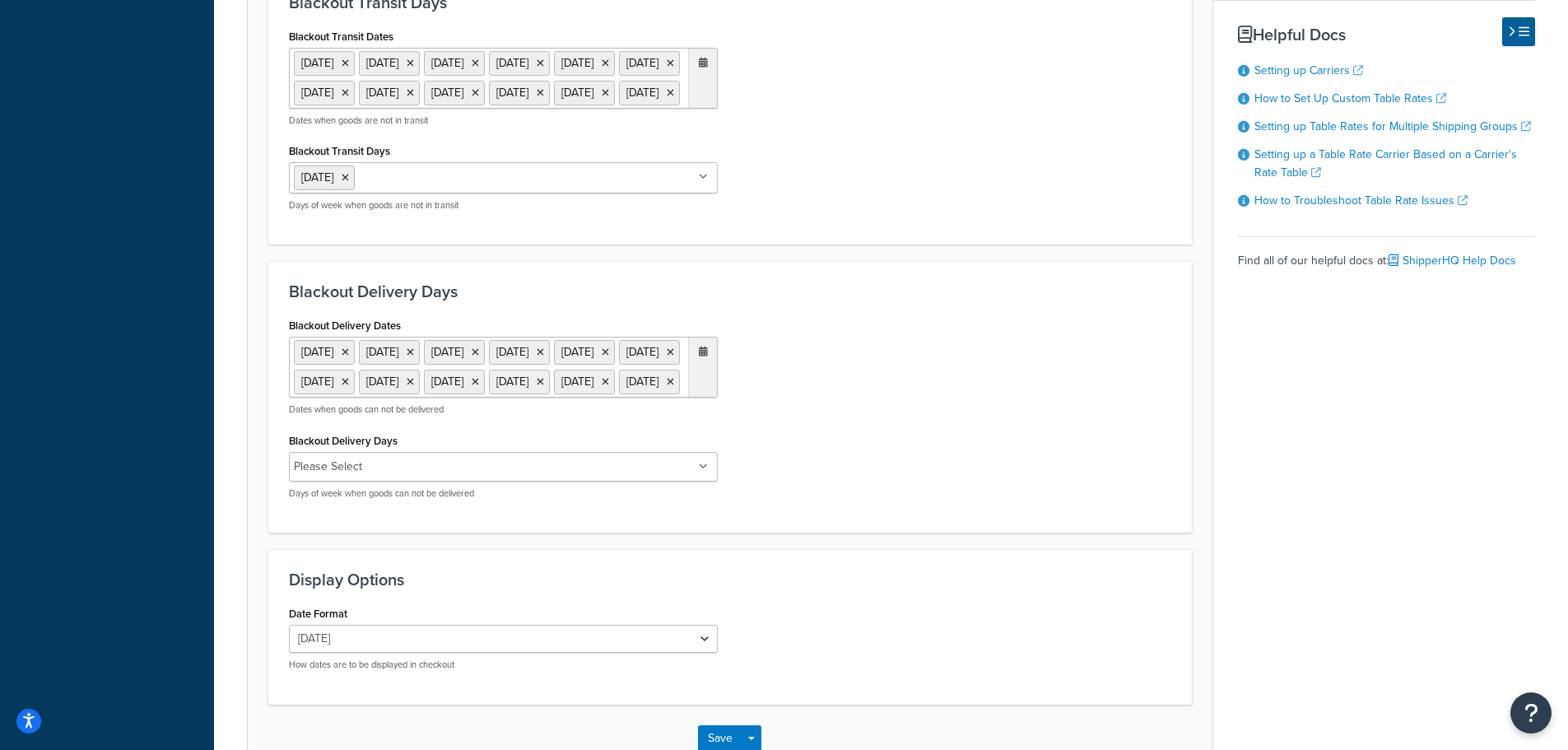
scroll to position [1276, 0]
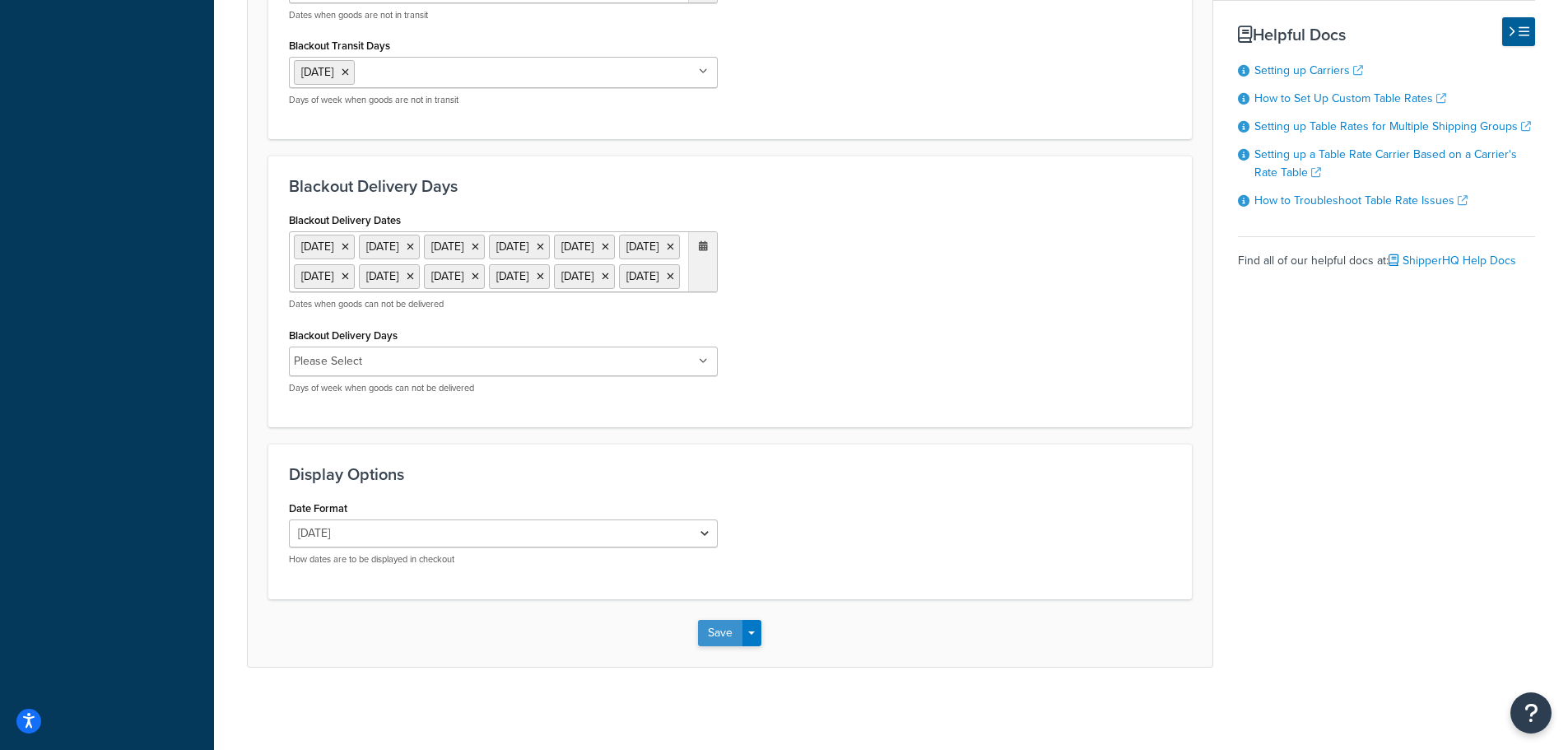
click at [719, 641] on button "Save" at bounding box center [720, 633] width 45 height 27
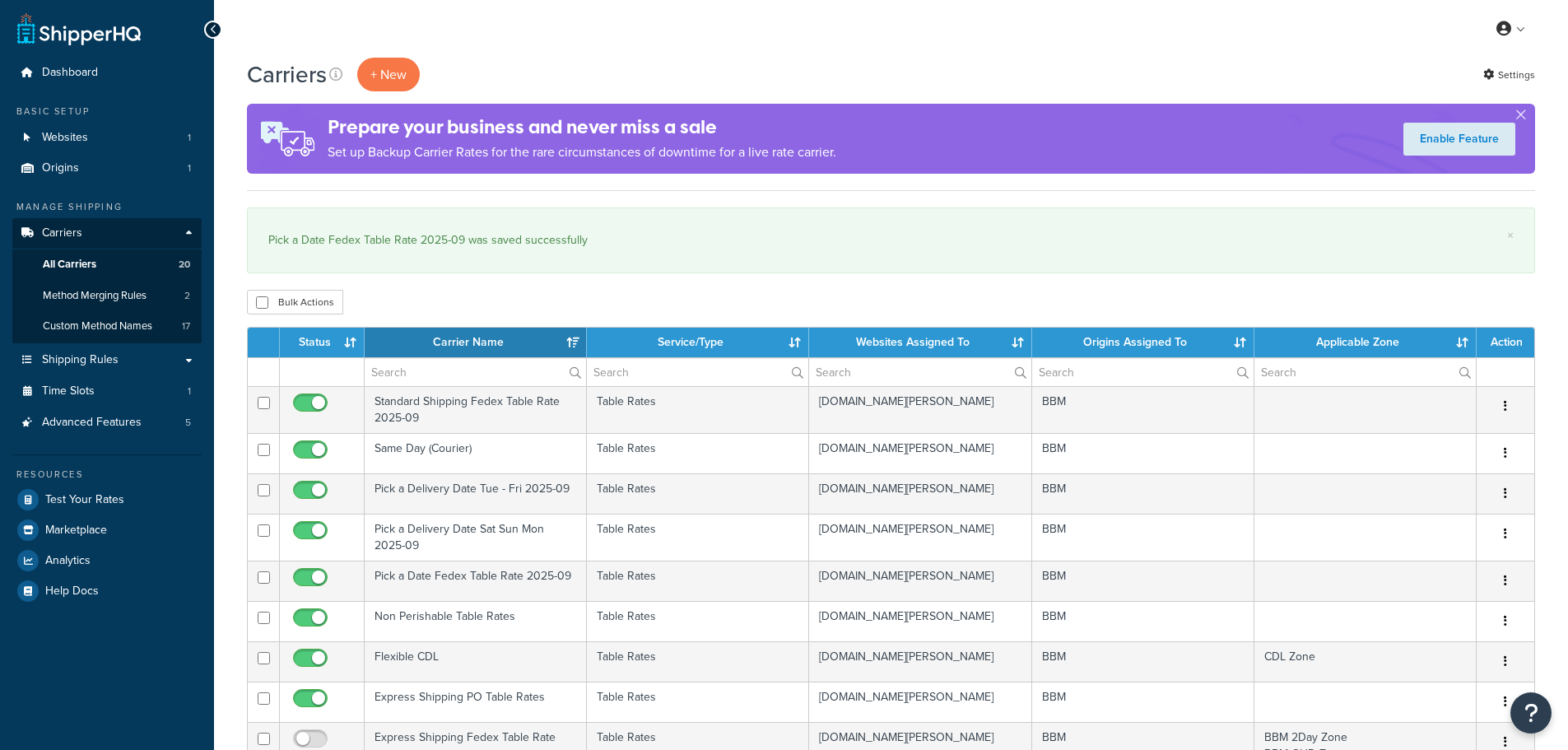
select select "15"
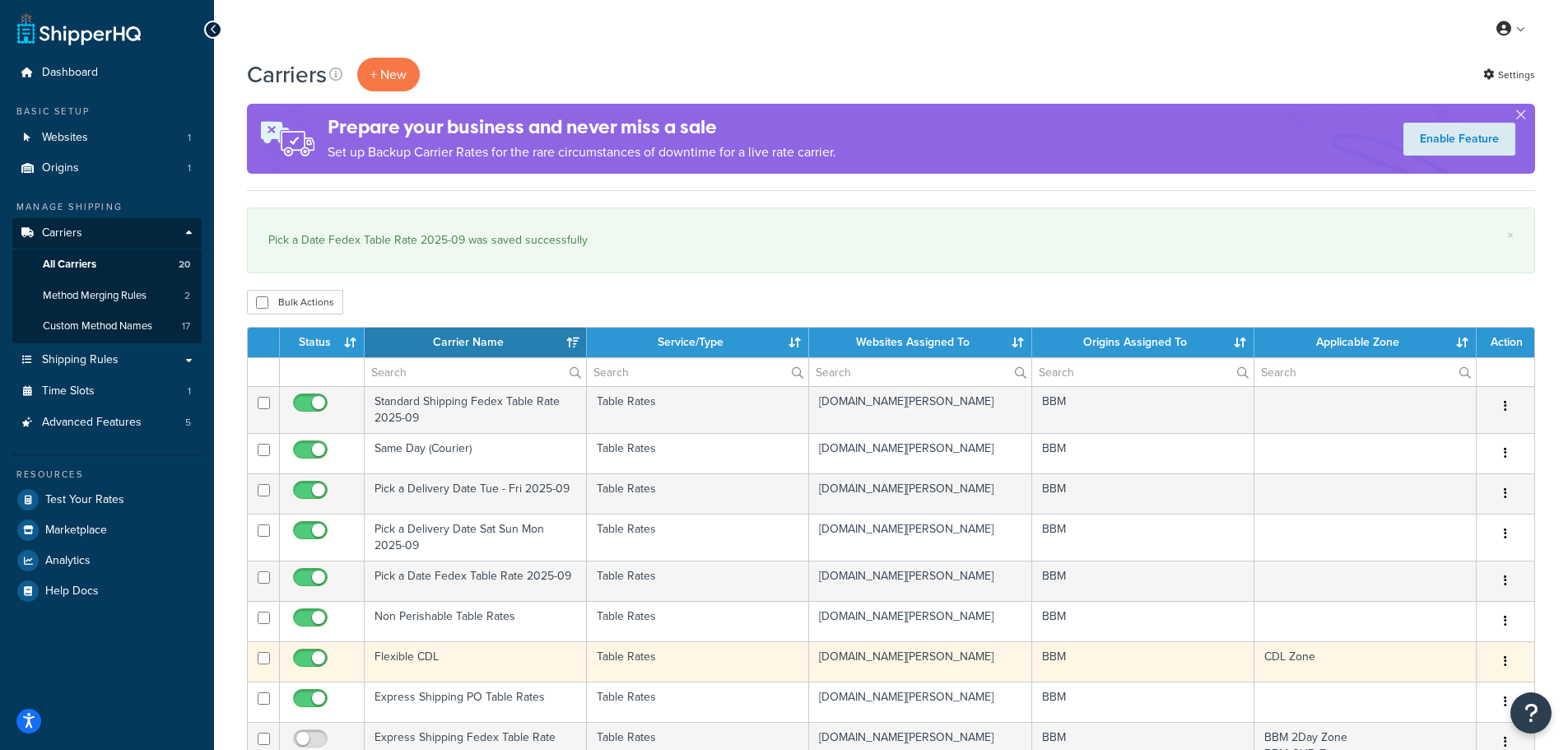
click at [432, 654] on td "Flexible CDL" at bounding box center [475, 661] width 223 height 40
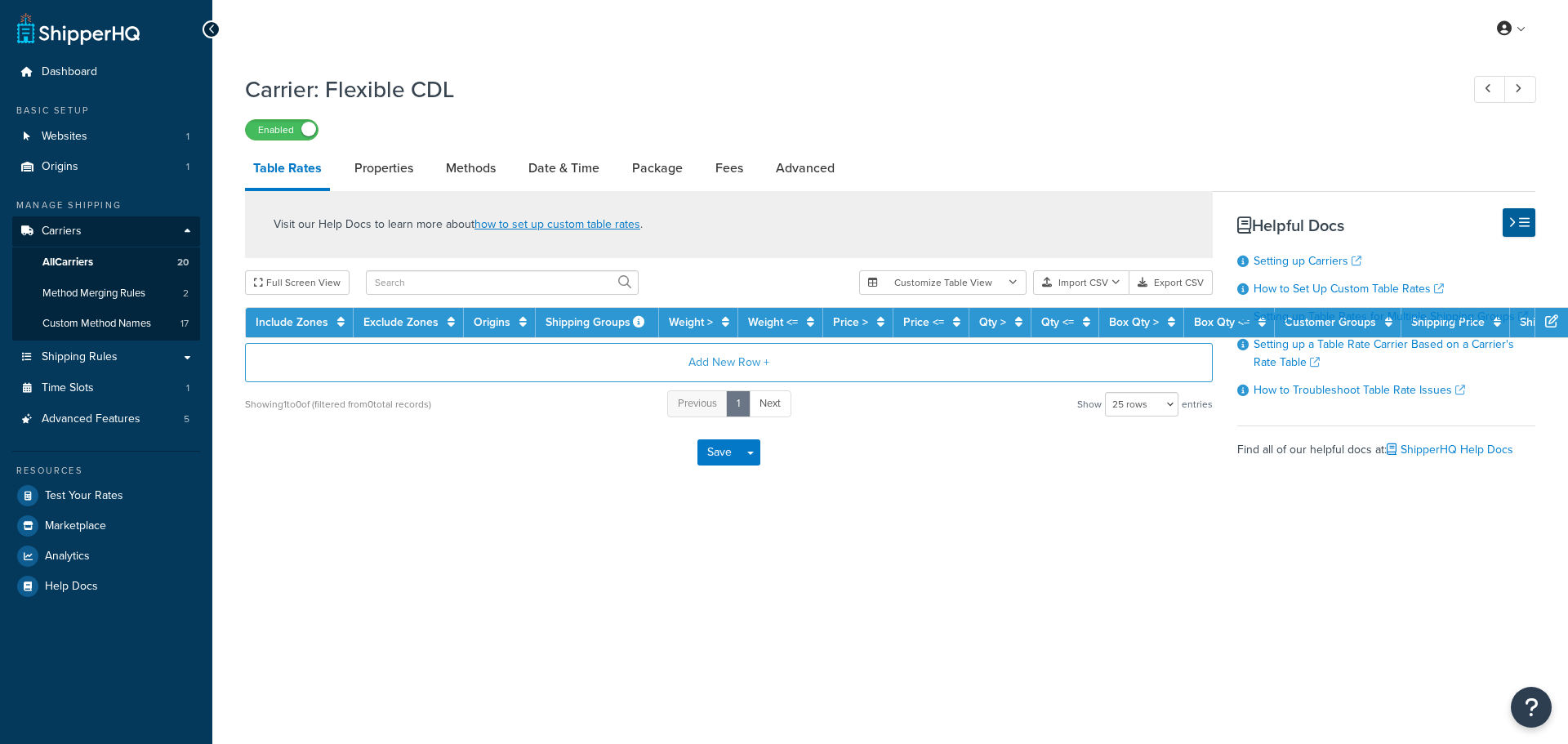
select select "25"
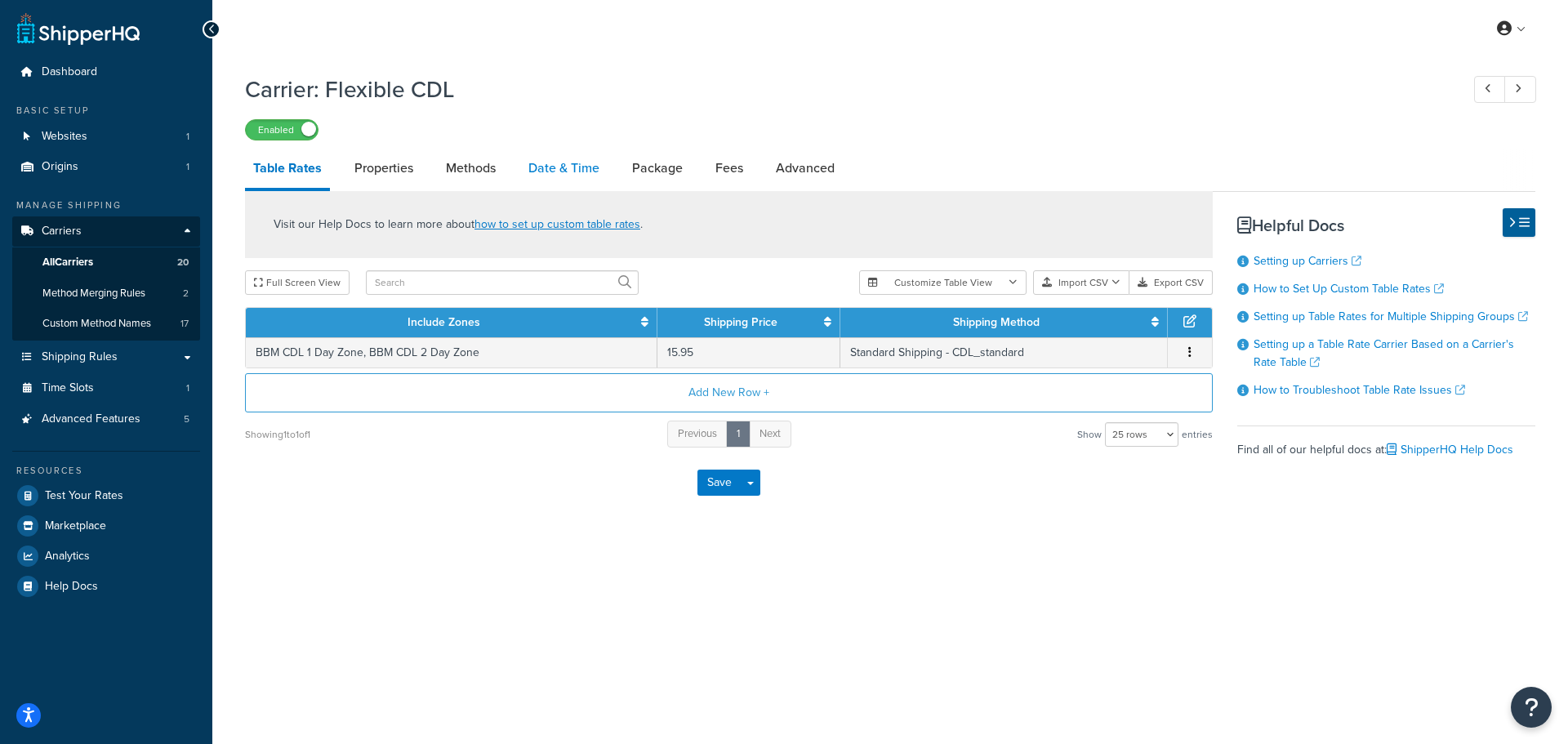
click at [545, 170] on link "Date & Time" at bounding box center [564, 168] width 87 height 39
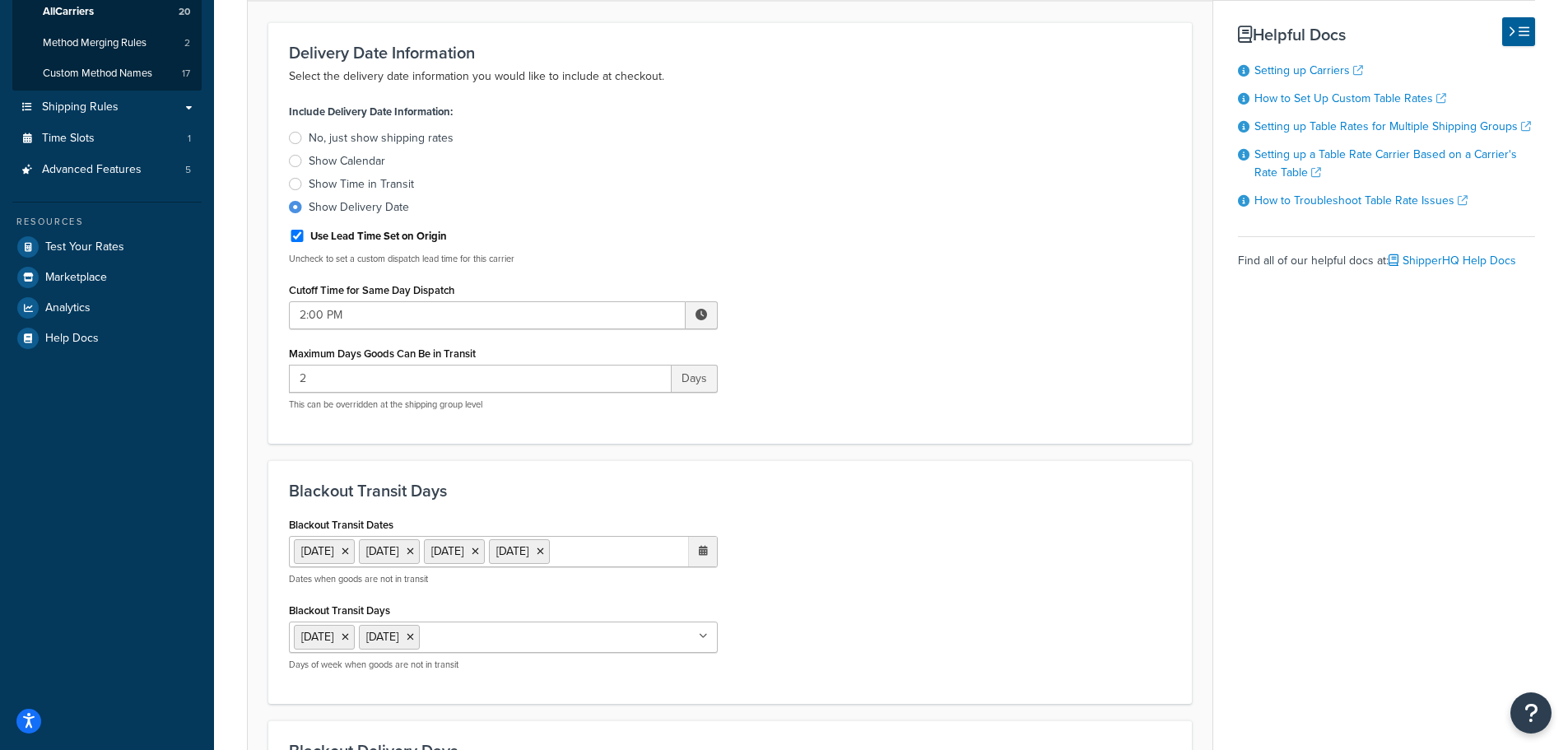
scroll to position [247, 0]
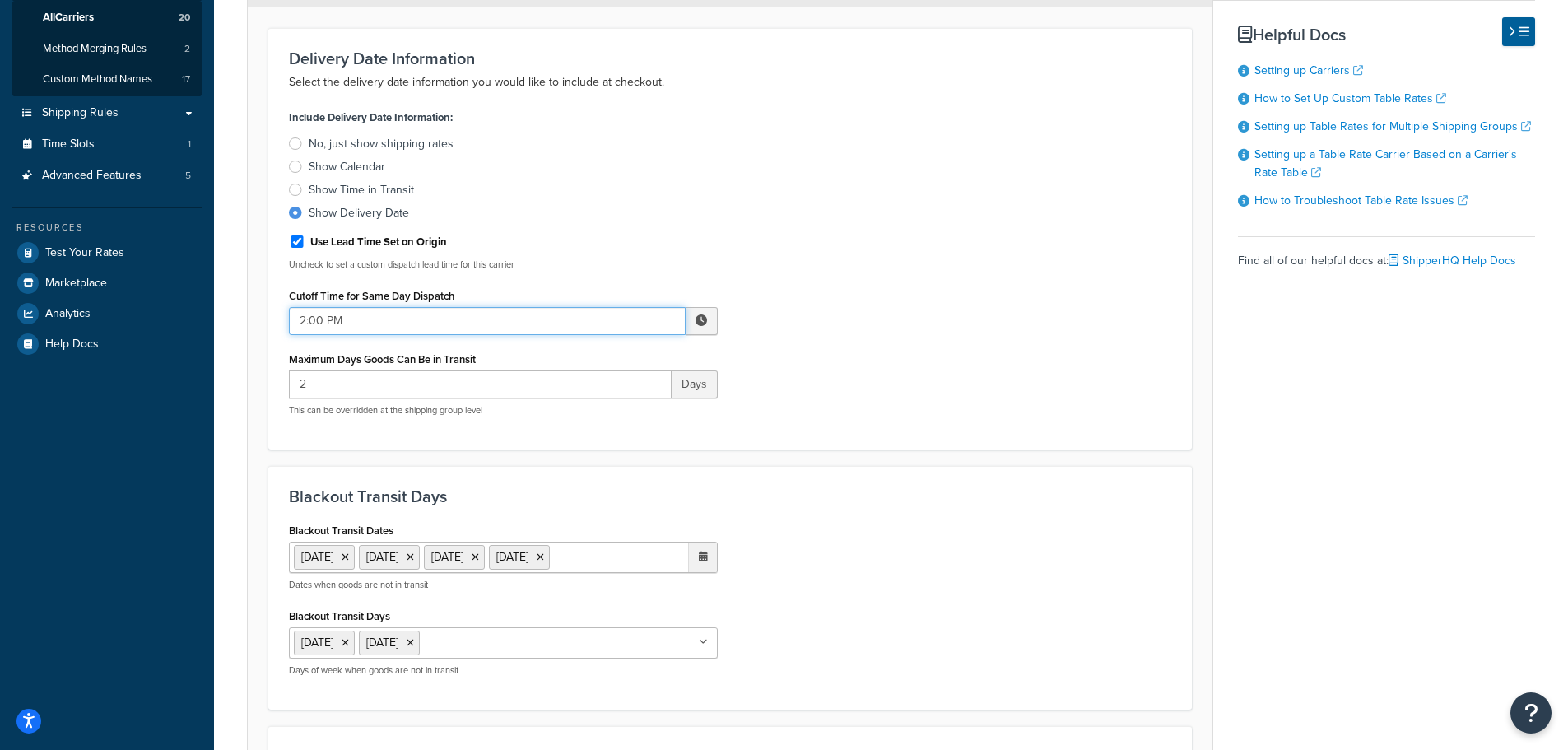
click at [418, 323] on input "2:00 PM" at bounding box center [487, 321] width 396 height 28
click at [577, 349] on span "▲" at bounding box center [580, 357] width 33 height 33
type input "4:00 PM"
click at [832, 425] on div "Include Delivery Date Information: No, just show shipping rates Show Calendar S…" at bounding box center [730, 267] width 907 height 323
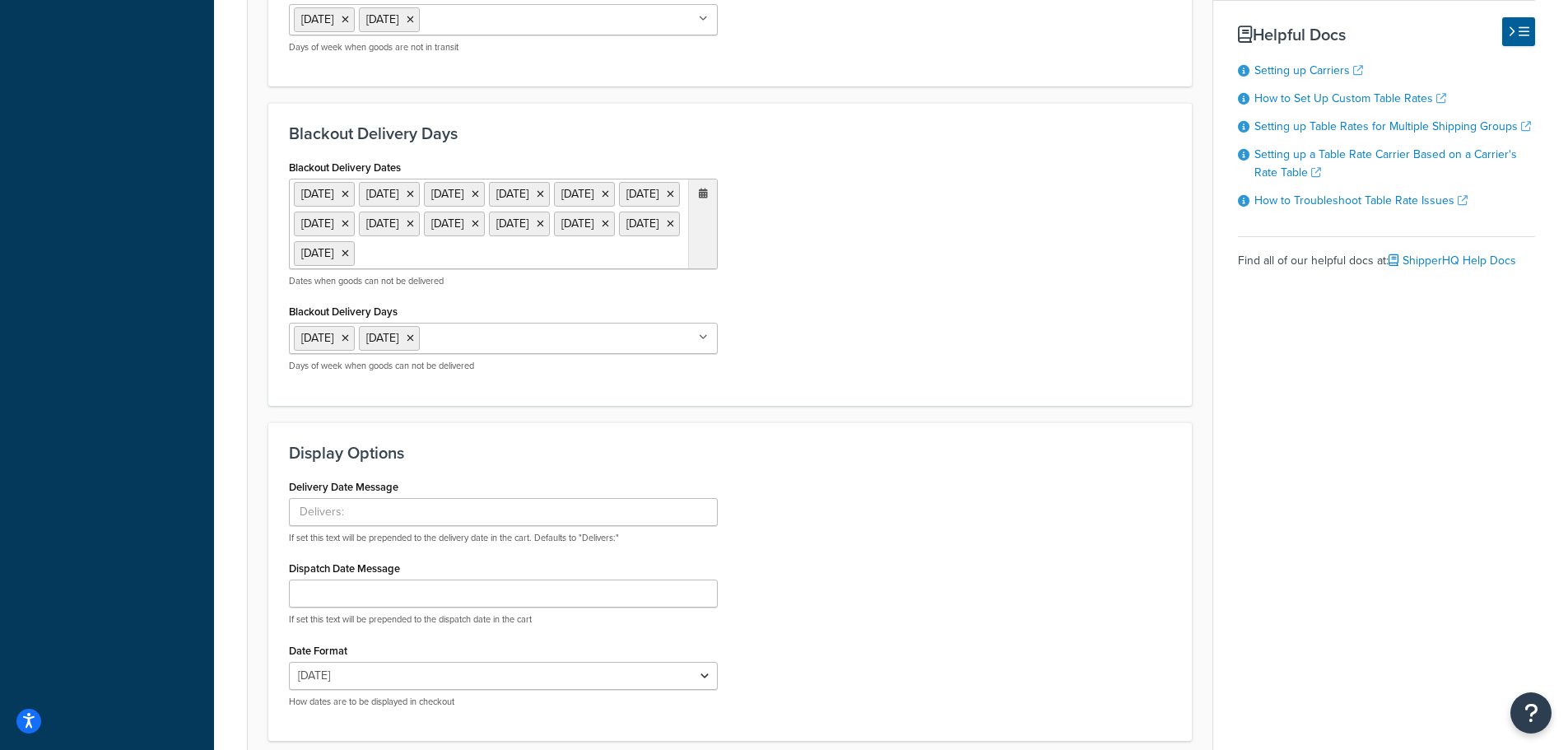
scroll to position [1042, 0]
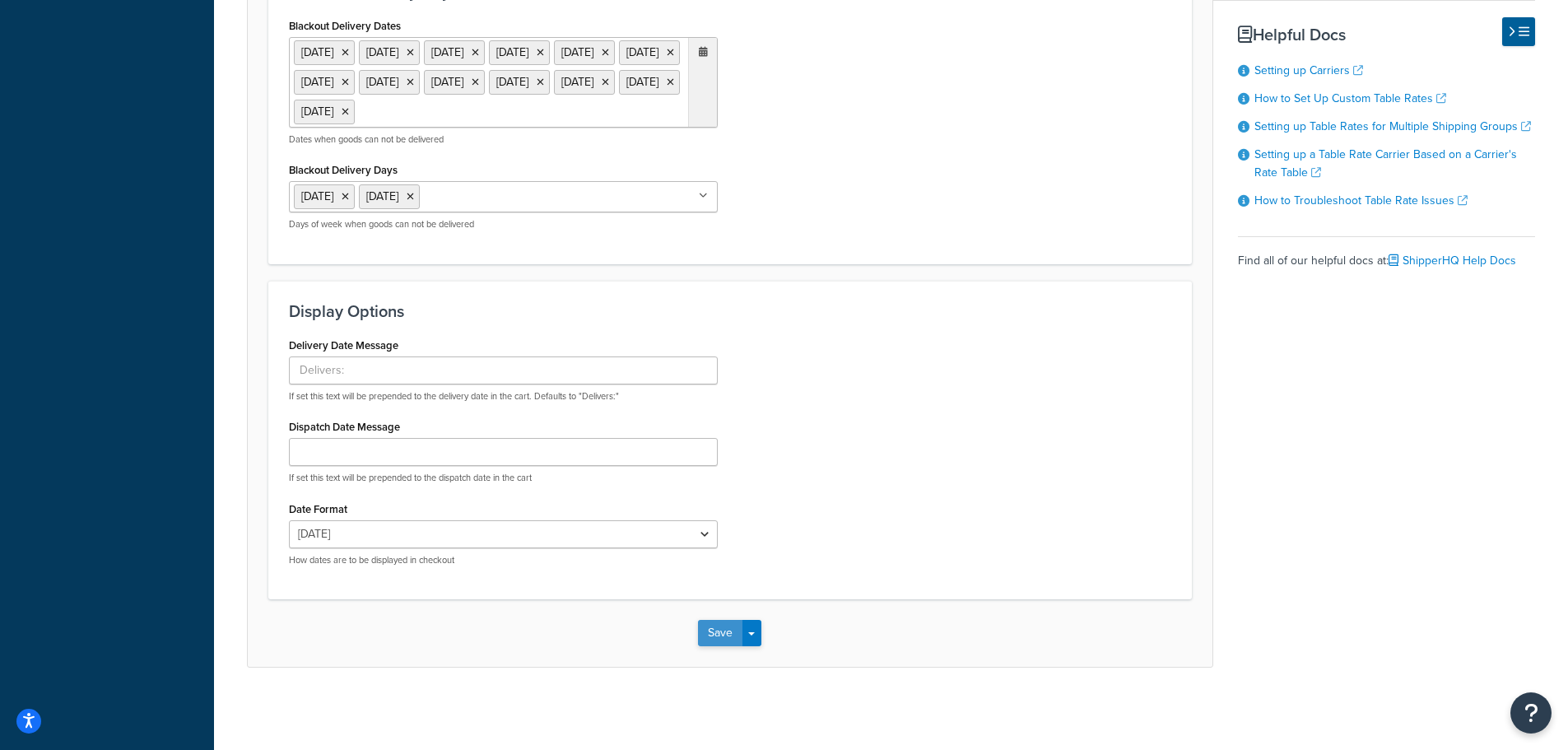
click at [707, 637] on button "Save" at bounding box center [720, 633] width 45 height 27
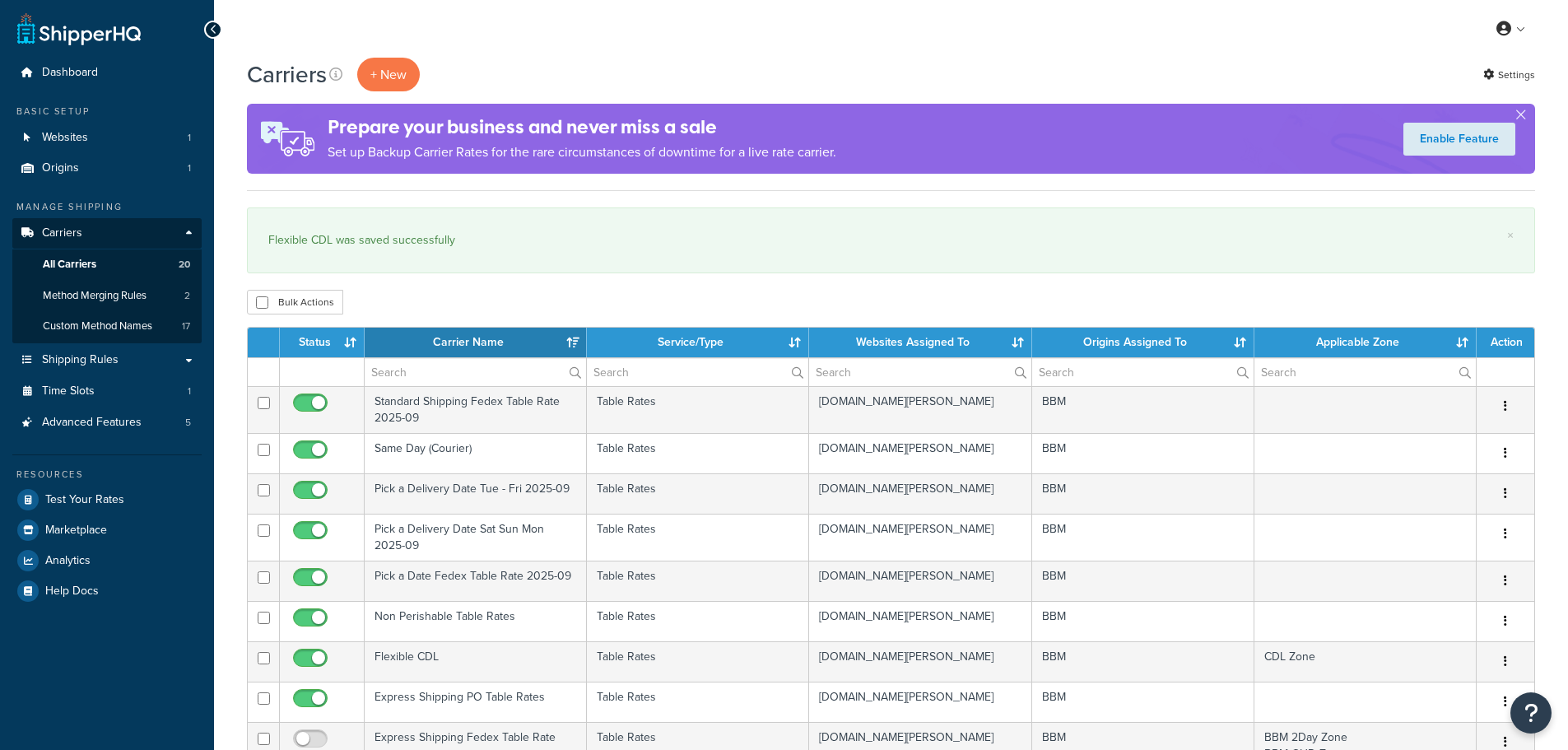
select select "15"
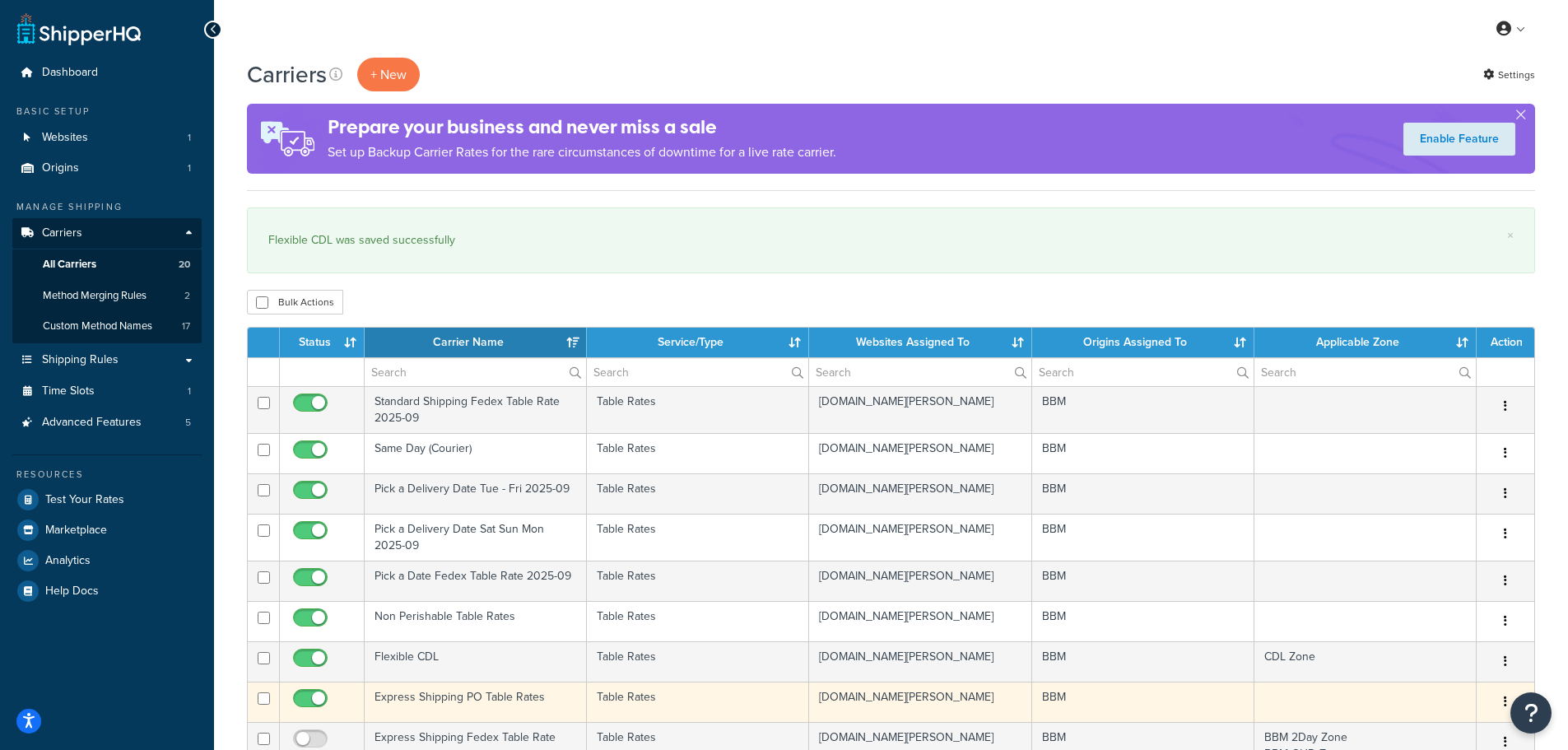
click at [450, 696] on td "Express Shipping PO Table Rates" at bounding box center [475, 702] width 223 height 40
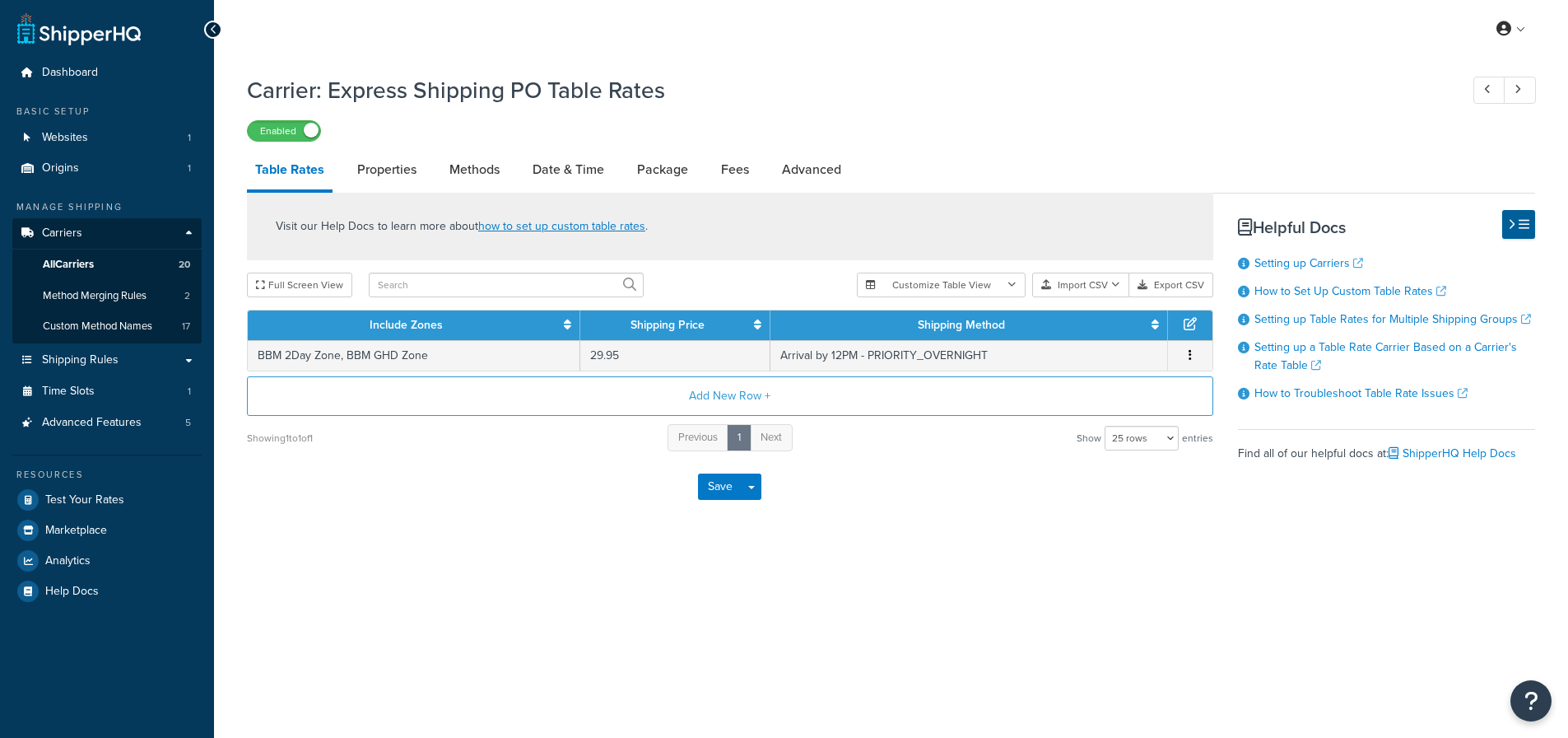
select select "25"
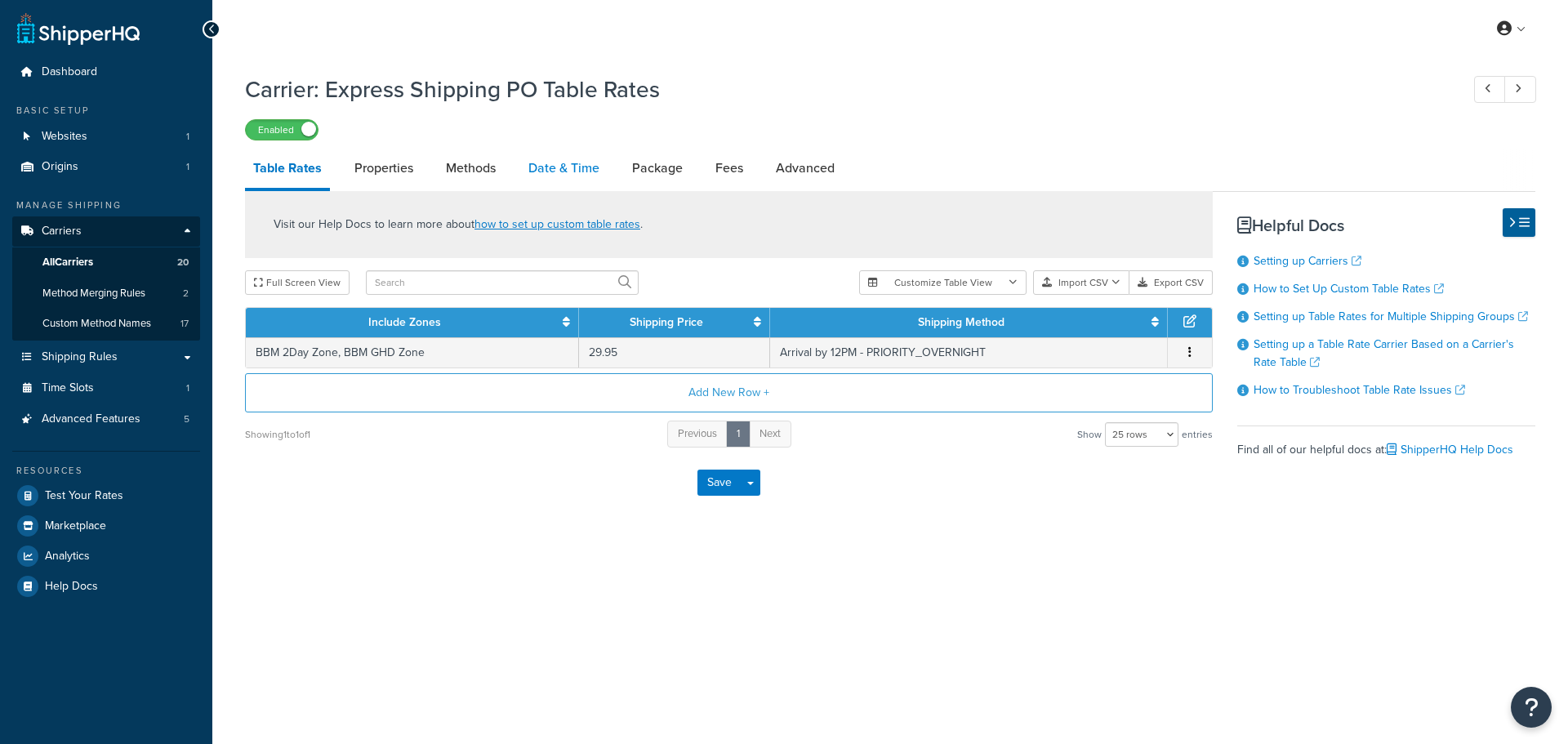
click at [562, 173] on link "Date & Time" at bounding box center [564, 168] width 87 height 39
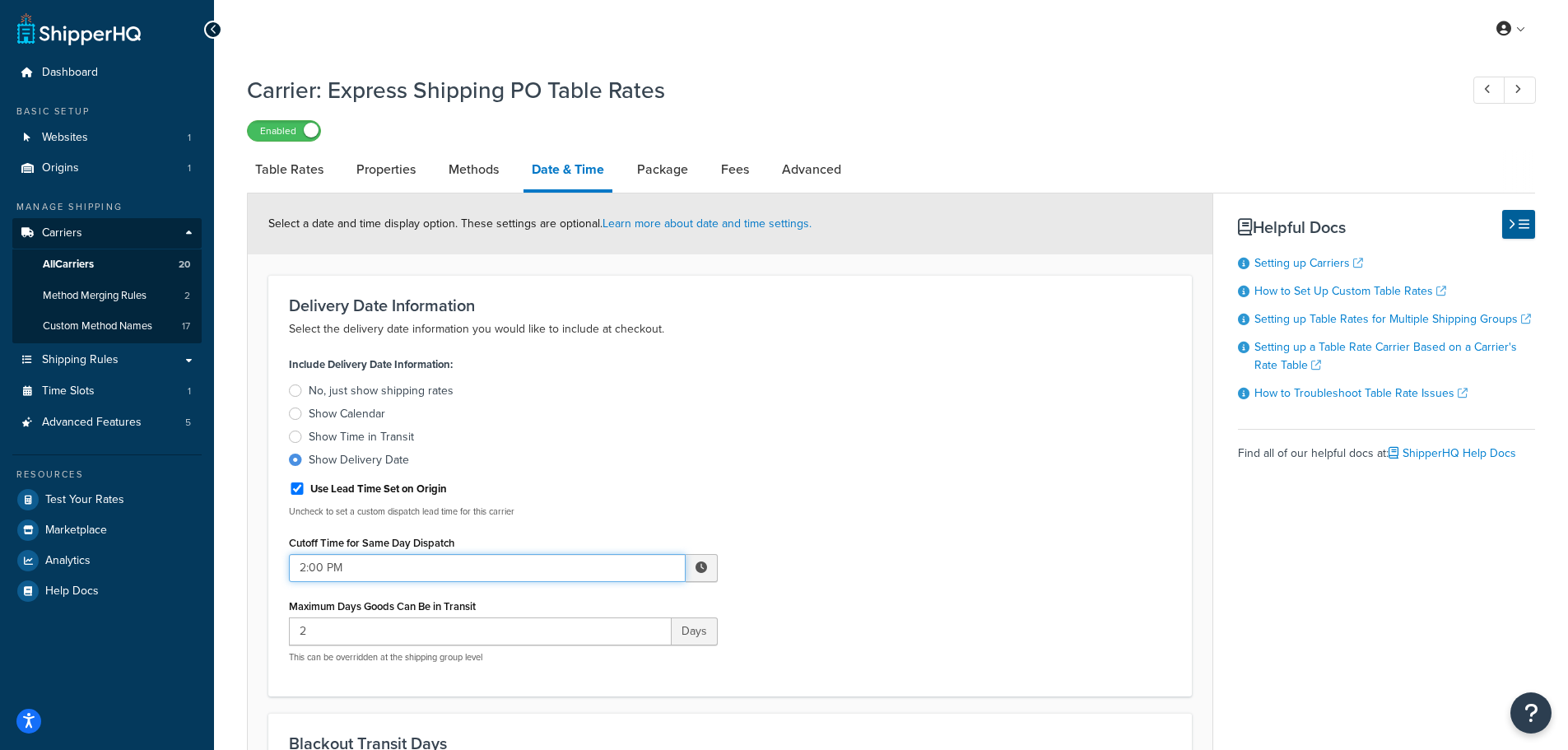
click at [474, 562] on input "2:00 PM" at bounding box center [487, 568] width 396 height 28
click at [570, 600] on span "▲" at bounding box center [580, 605] width 33 height 33
drag, startPoint x: 570, startPoint y: 600, endPoint x: 714, endPoint y: 576, distance: 146.0
click at [573, 601] on span "▲" at bounding box center [580, 605] width 33 height 33
type input "4:00 PM"
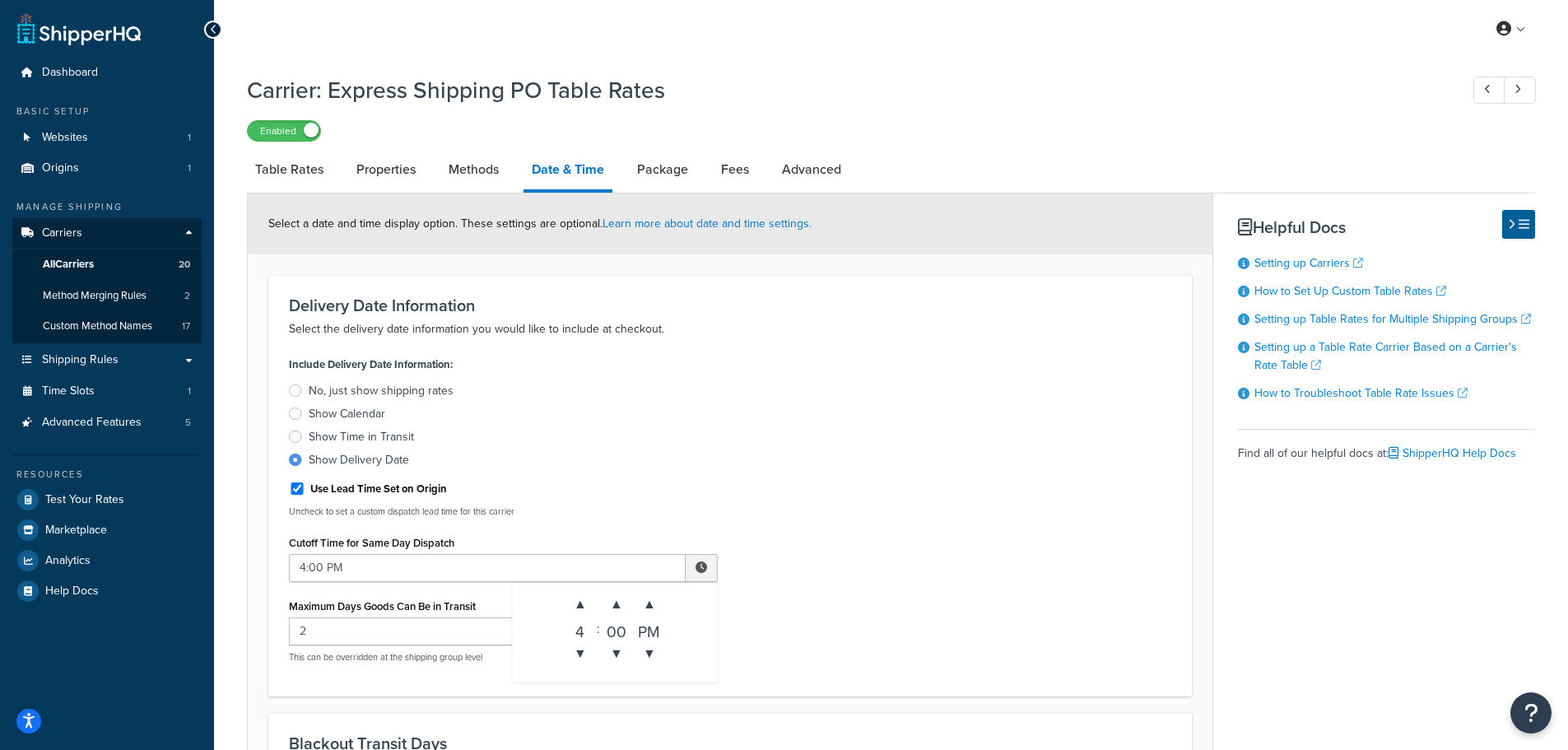
click at [852, 542] on div "Include Delivery Date Information: No, just show shipping rates Show Calendar S…" at bounding box center [730, 514] width 907 height 323
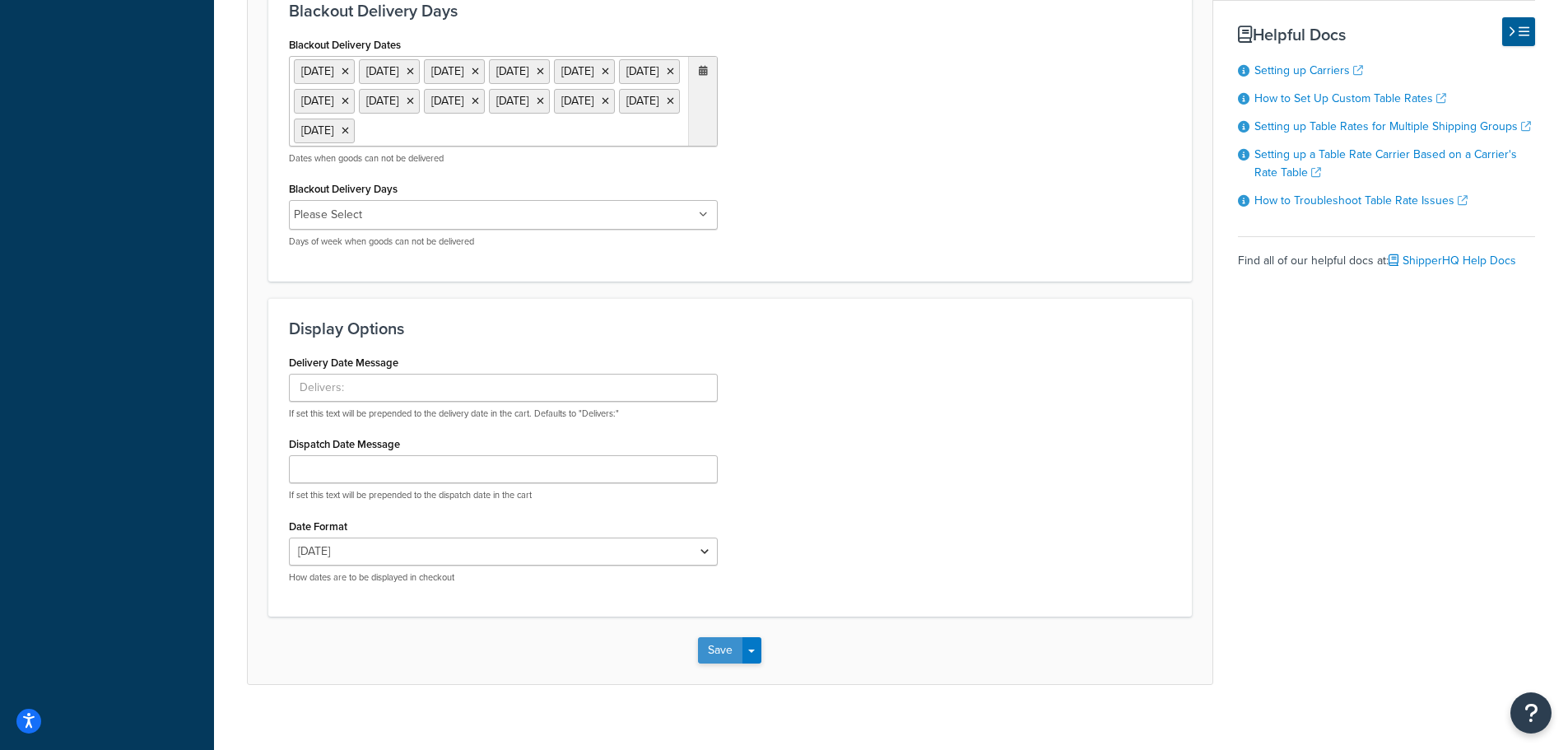
scroll to position [1128, 0]
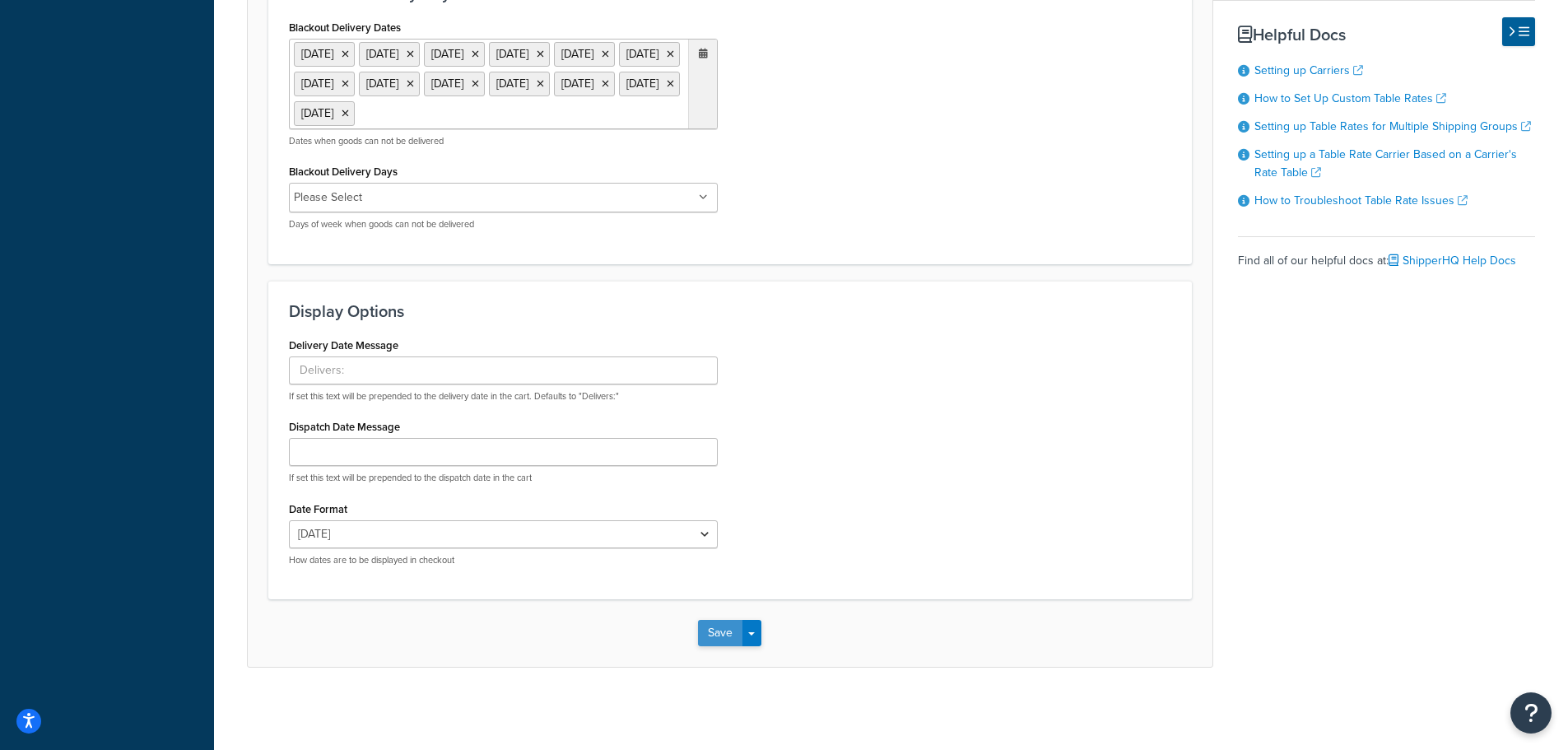
click at [706, 639] on button "Save" at bounding box center [720, 633] width 45 height 27
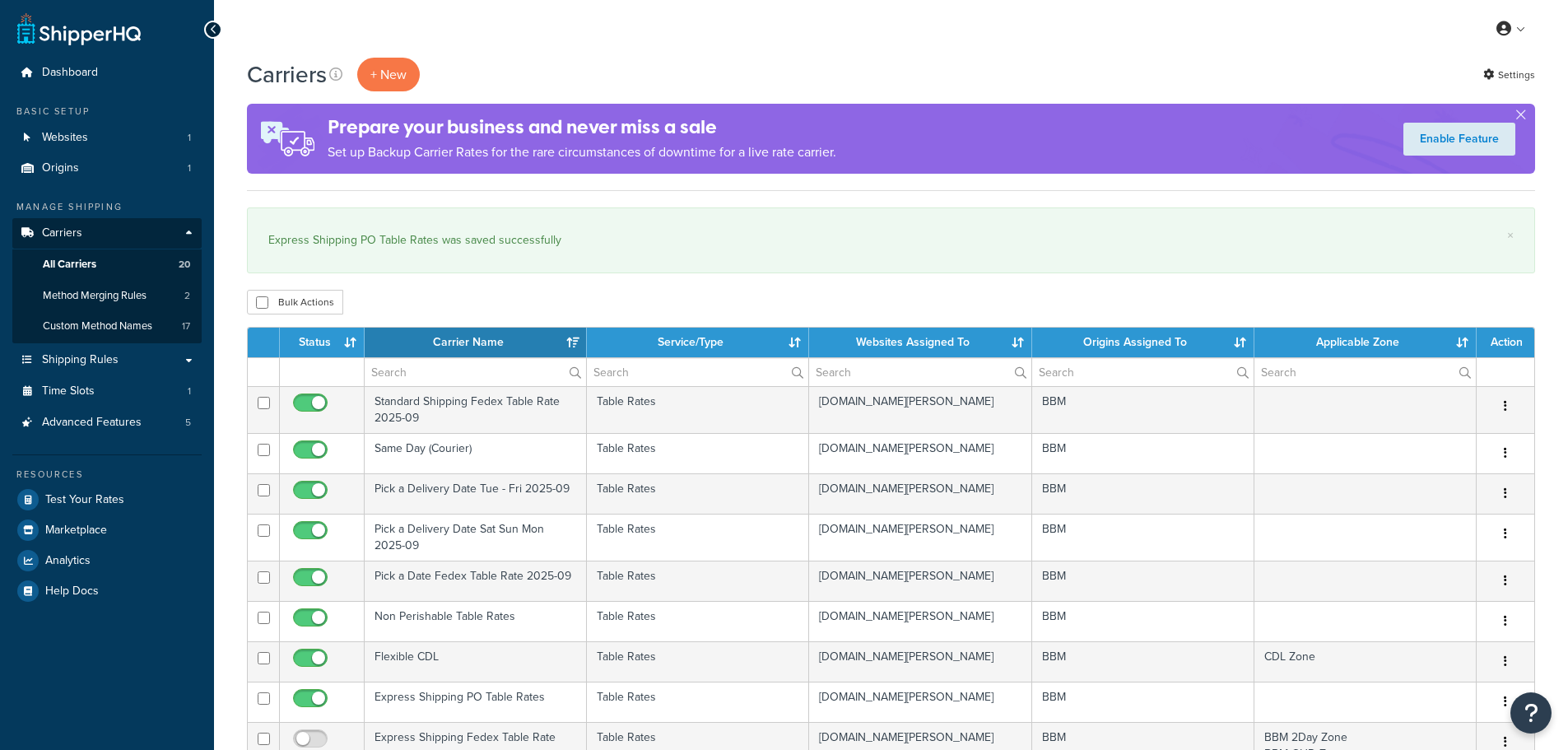
select select "15"
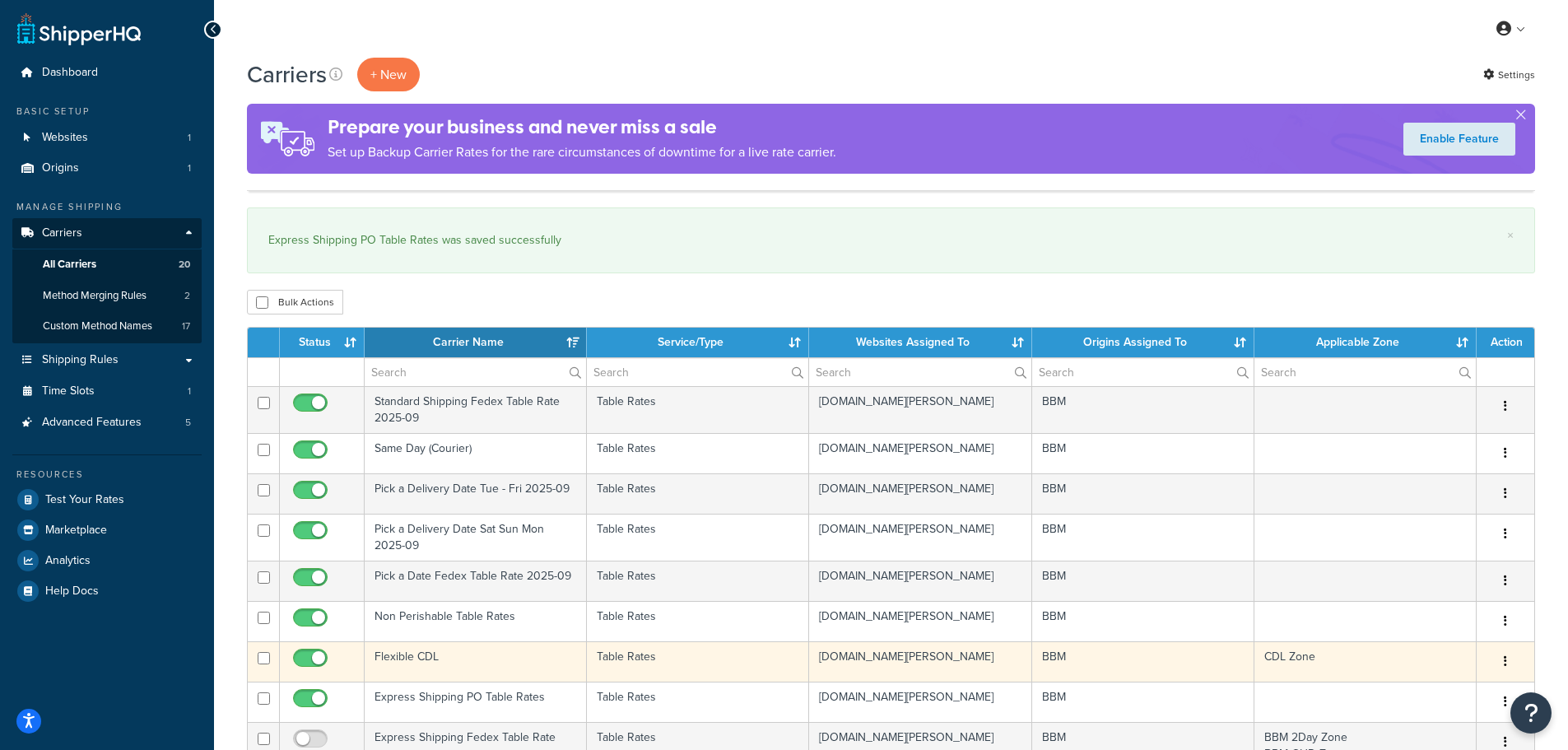
scroll to position [164, 0]
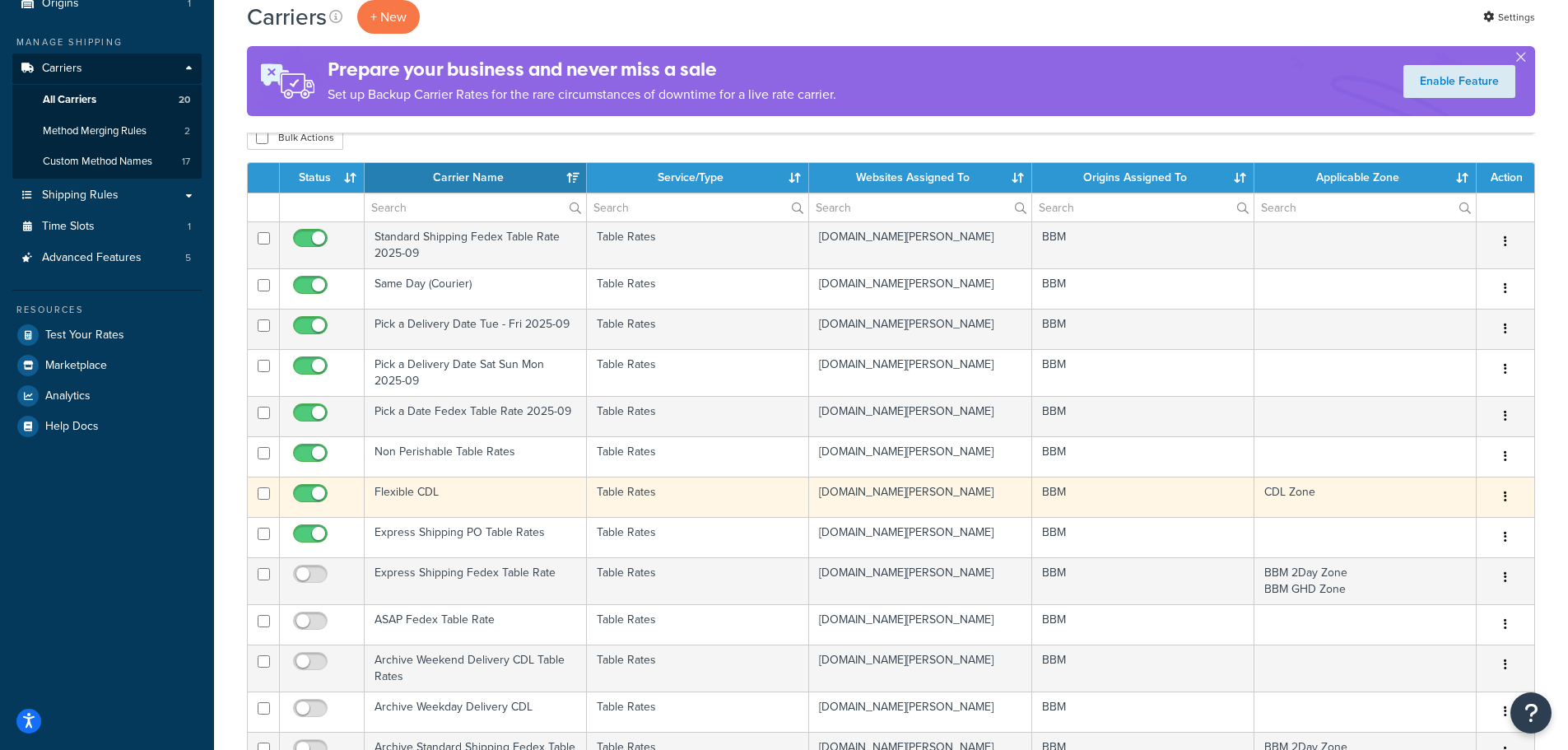
click at [426, 495] on td "Flexible CDL" at bounding box center [475, 496] width 223 height 40
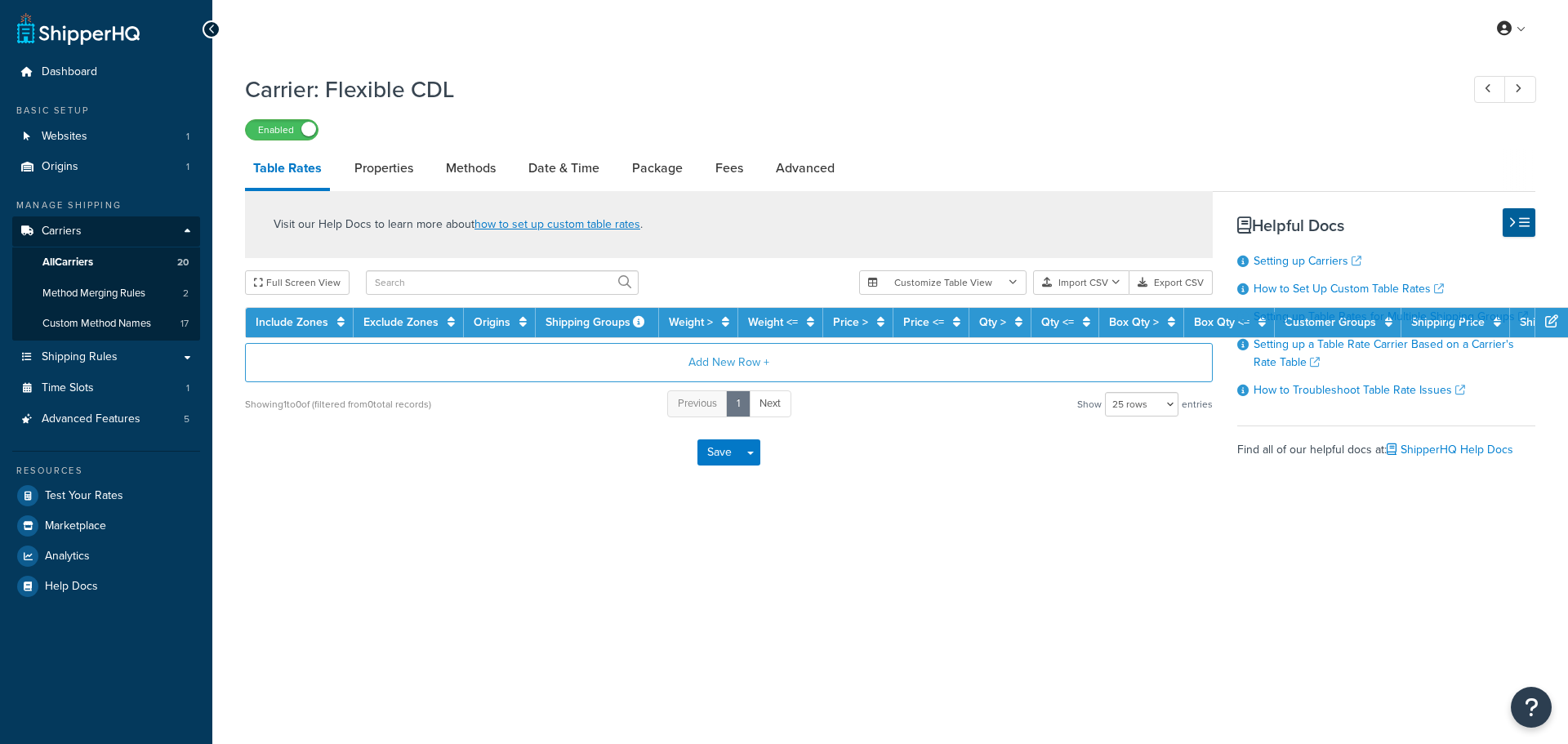
select select "25"
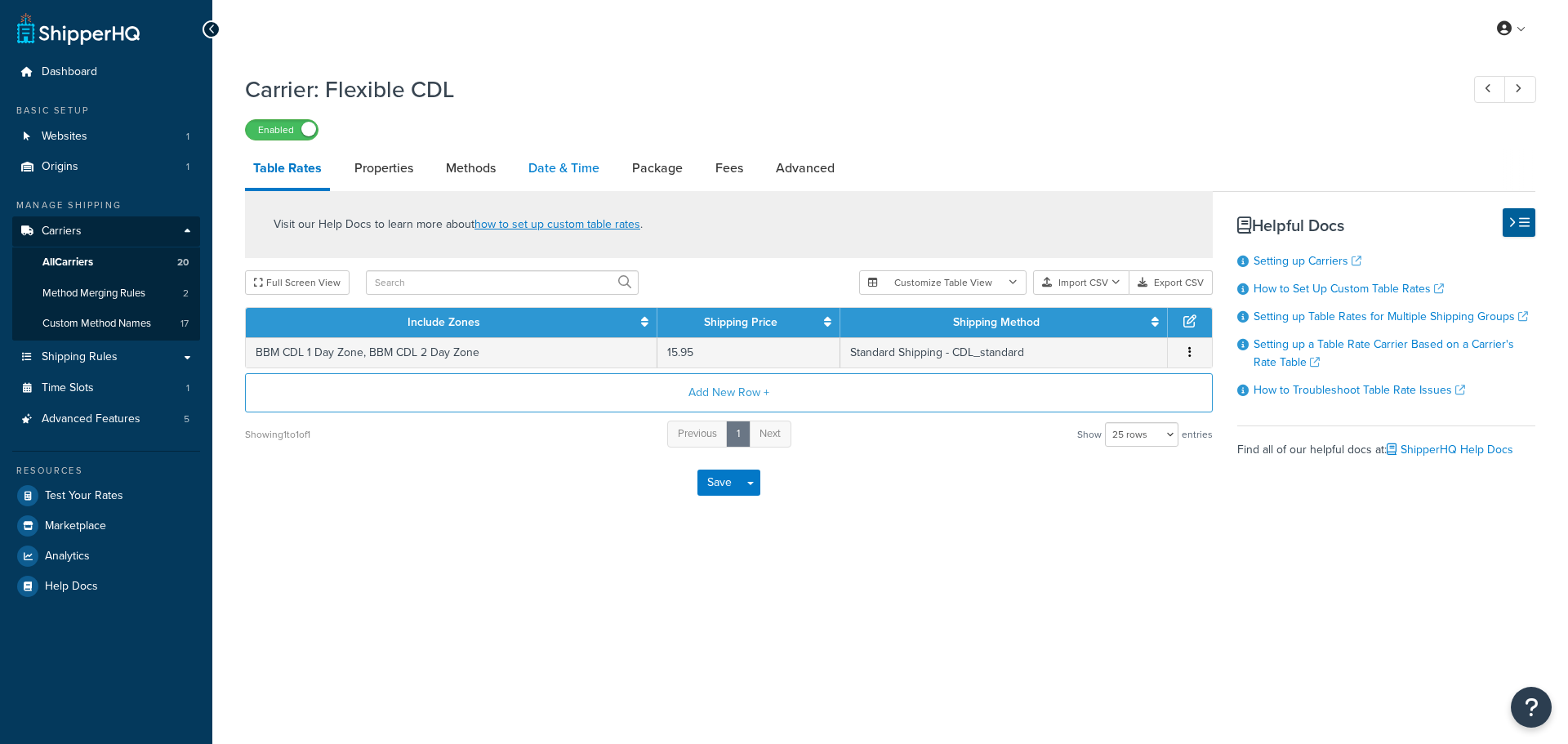
click at [551, 160] on link "Date & Time" at bounding box center [564, 168] width 87 height 39
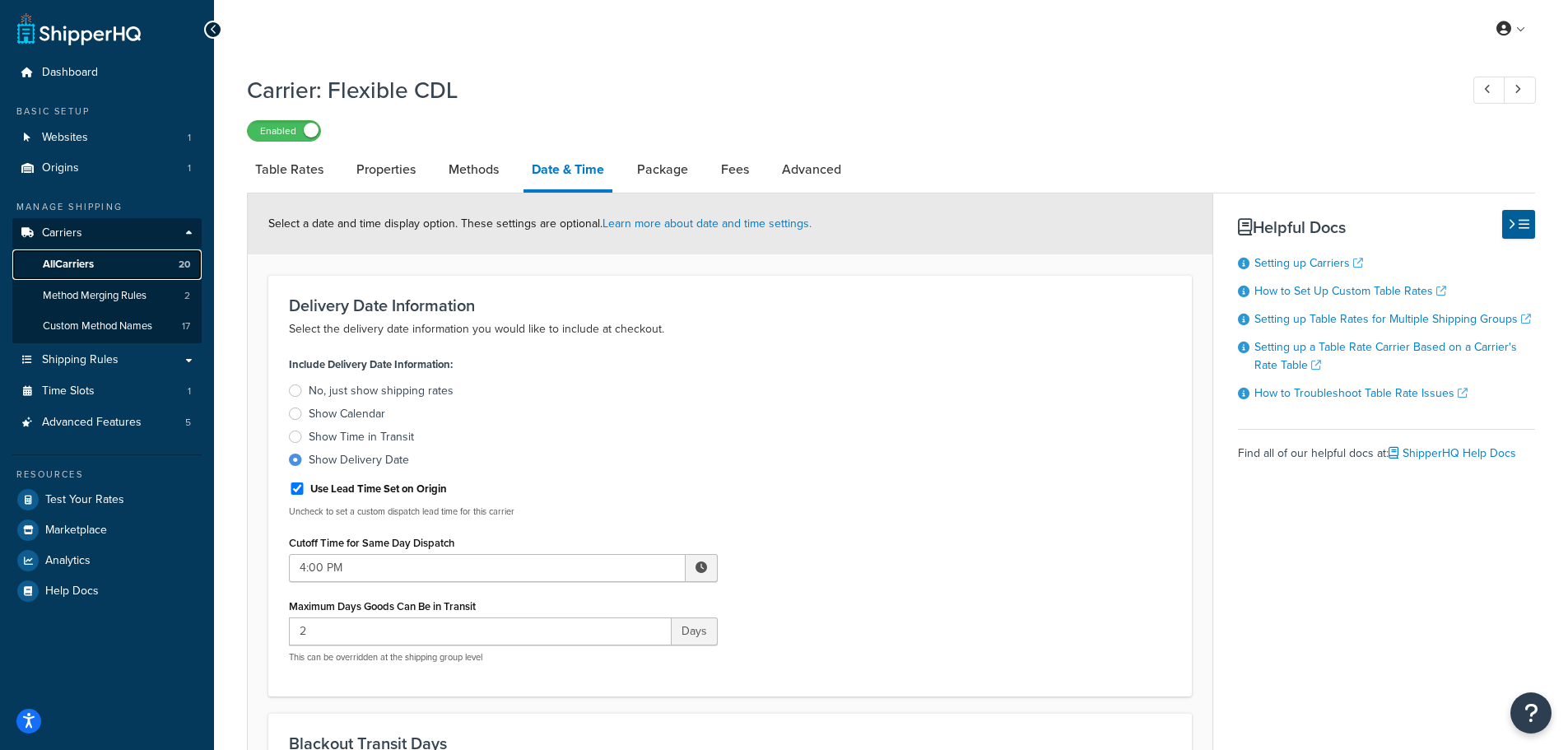
click at [64, 255] on link "All Carriers 20" at bounding box center [107, 264] width 189 height 30
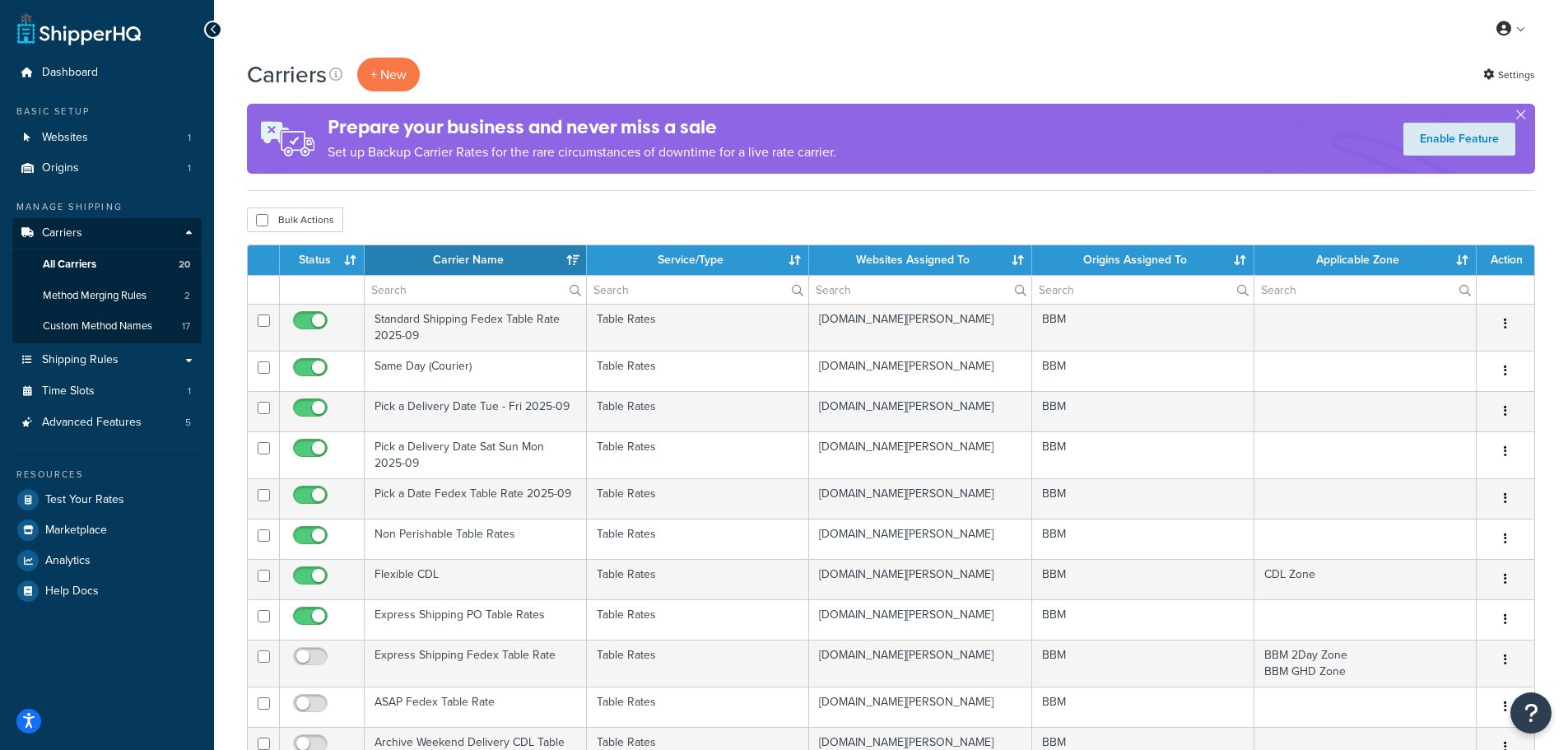
select select "15"
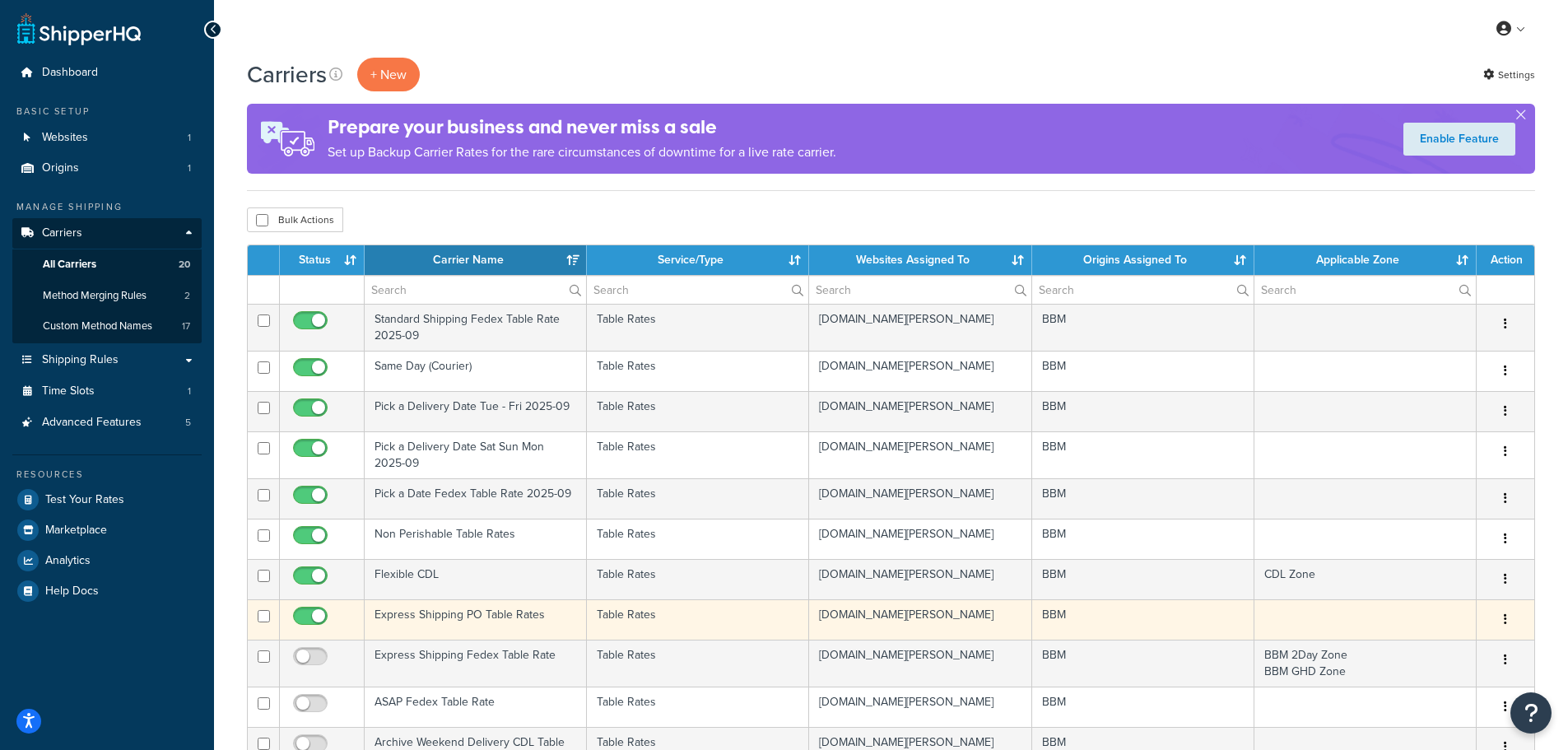
click at [441, 609] on td "Express Shipping PO Table Rates" at bounding box center [475, 619] width 223 height 40
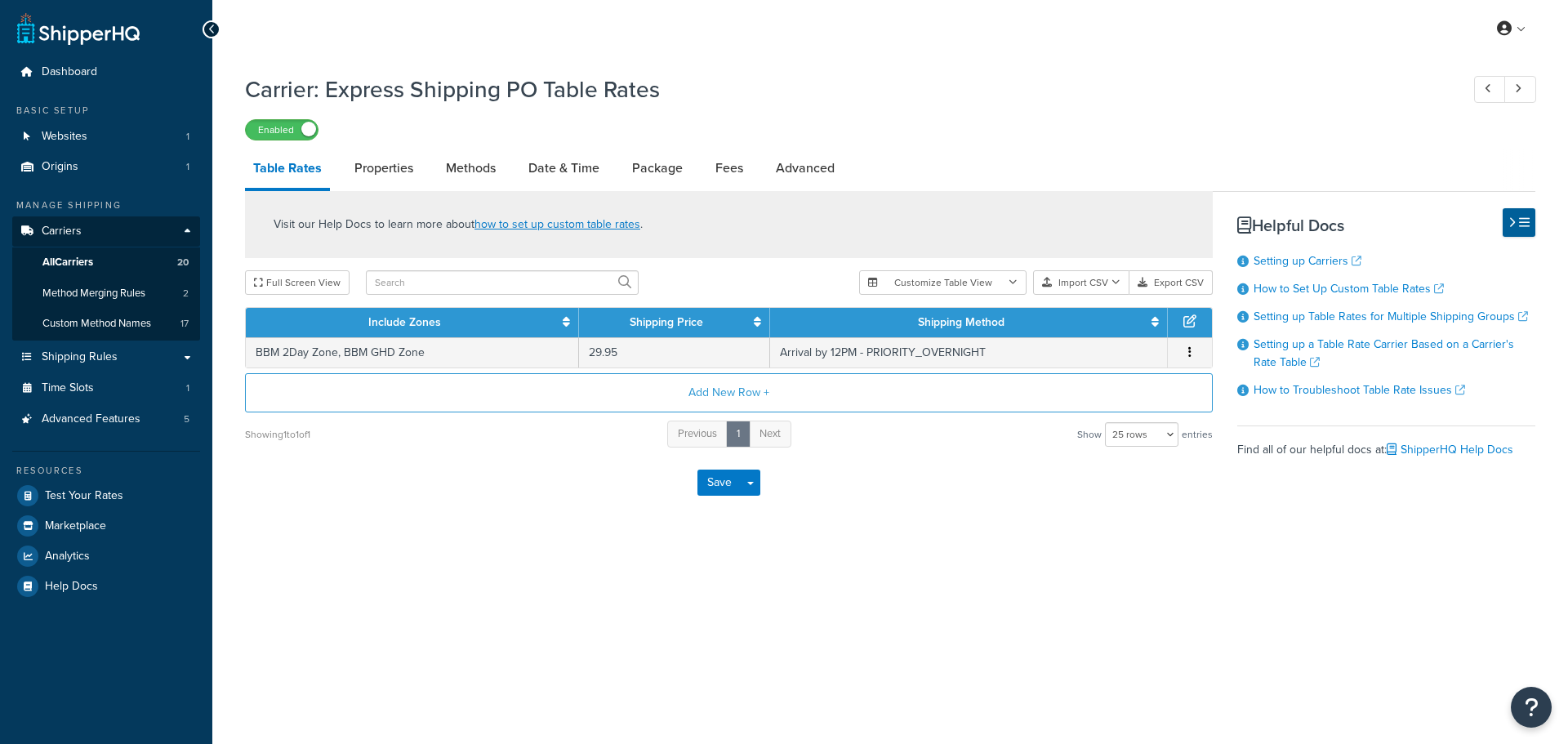
click at [561, 169] on link "Date & Time" at bounding box center [564, 168] width 87 height 39
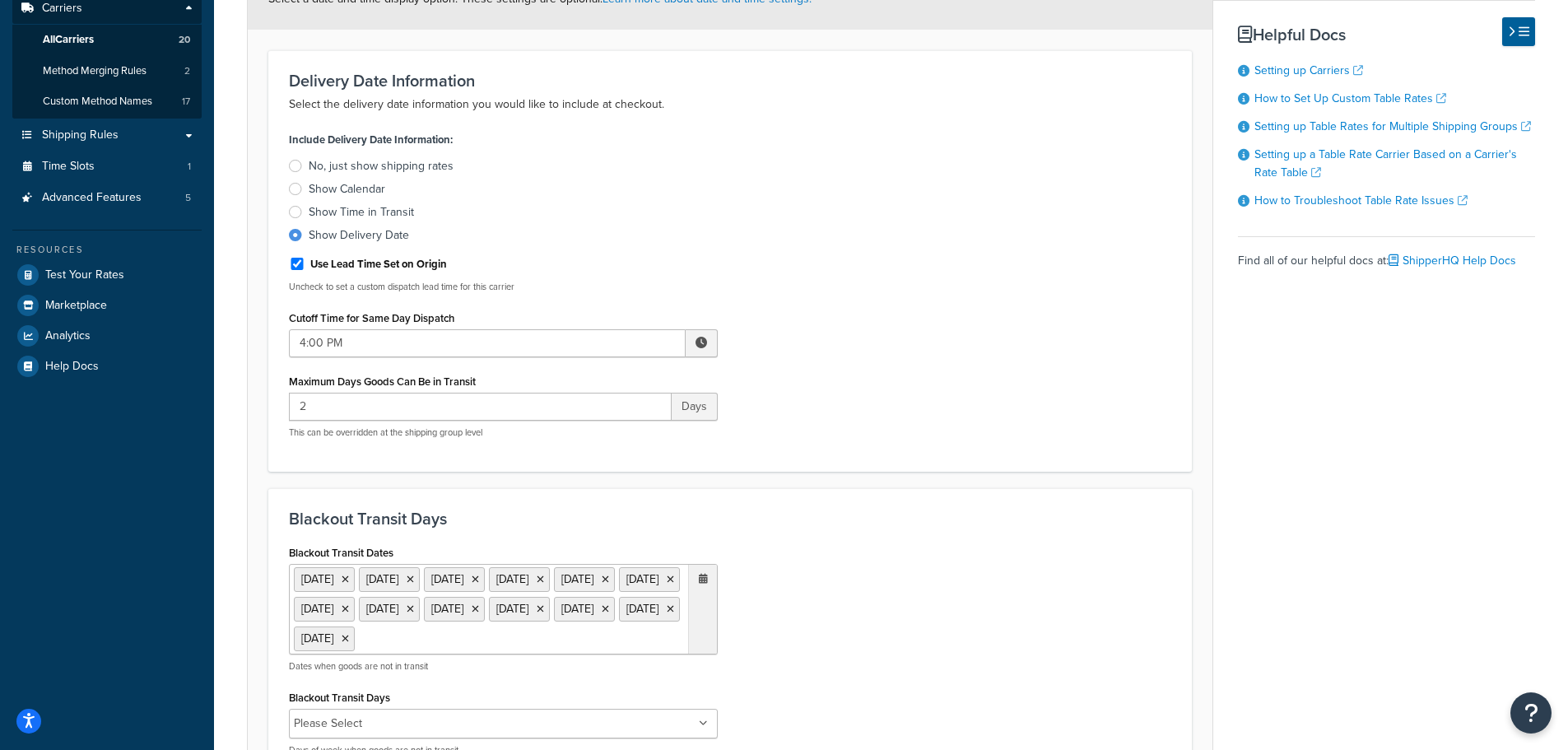
scroll to position [329, 0]
